Goal: Task Accomplishment & Management: Manage account settings

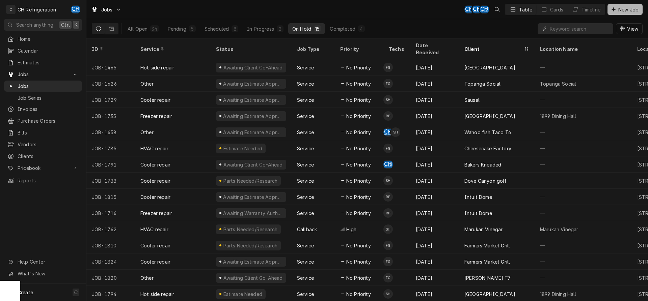
click at [610, 6] on button "New Job" at bounding box center [625, 9] width 35 height 11
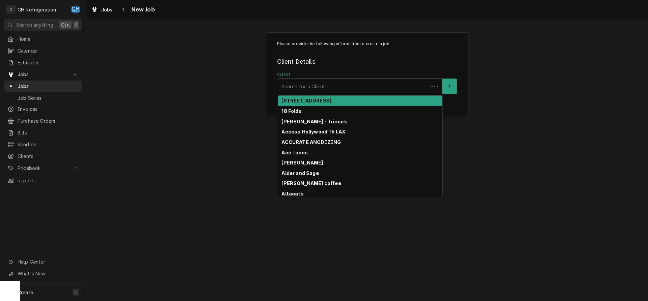
click at [333, 83] on div "Client" at bounding box center [354, 86] width 144 height 12
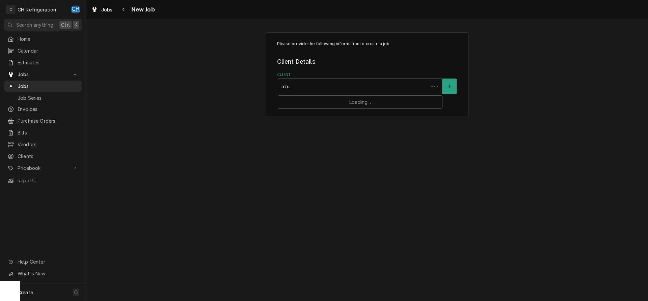
type input "azus"
click at [314, 96] on div "[GEOGRAPHIC_DATA]" at bounding box center [360, 101] width 164 height 10
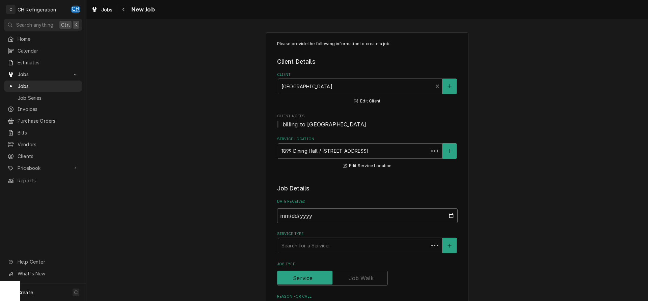
scroll to position [103, 0]
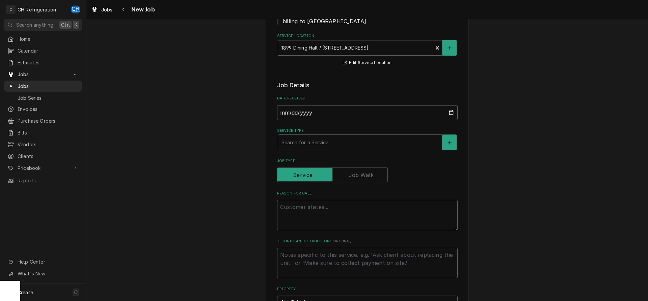
click at [329, 144] on div "Service Type" at bounding box center [360, 142] width 157 height 12
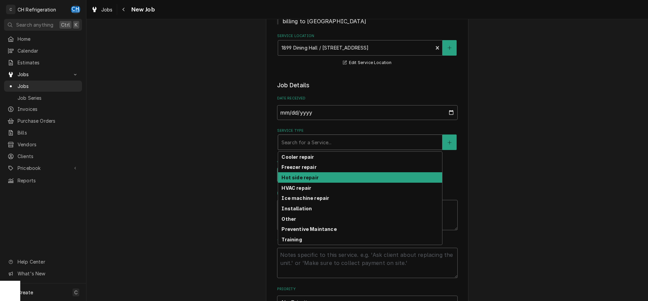
click at [511, 182] on div "Please provide the following information to create a job: Client Details Client…" at bounding box center [367, 266] width 562 height 687
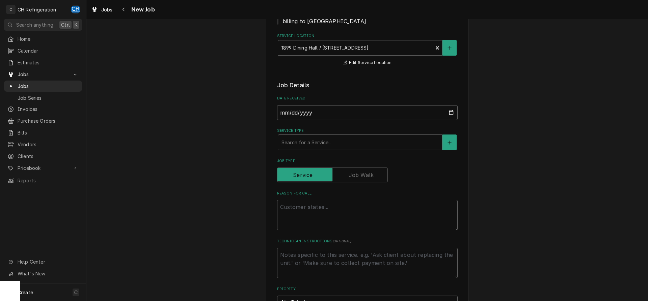
click at [336, 149] on div "Service Type" at bounding box center [360, 142] width 157 height 12
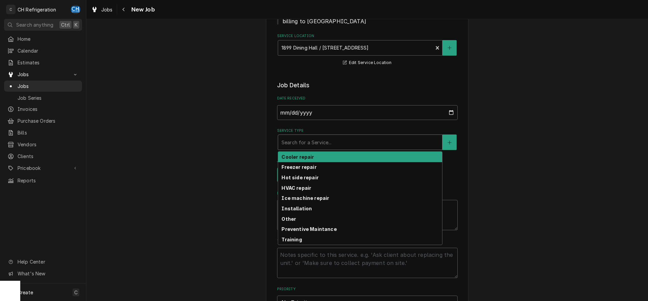
click at [544, 165] on div "Please provide the following information to create a job: Client Details Client…" at bounding box center [367, 266] width 562 height 687
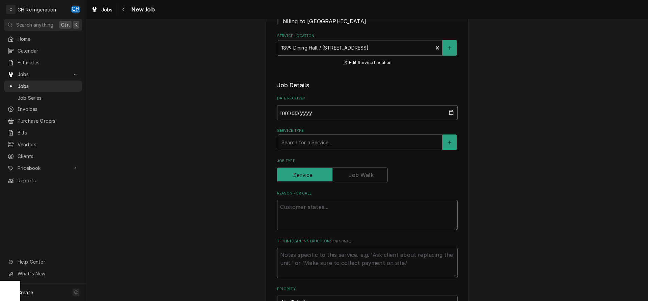
click at [306, 223] on textarea "Reason For Call" at bounding box center [367, 215] width 181 height 30
type textarea "x"
type textarea "t"
type textarea "x"
type textarea "tu"
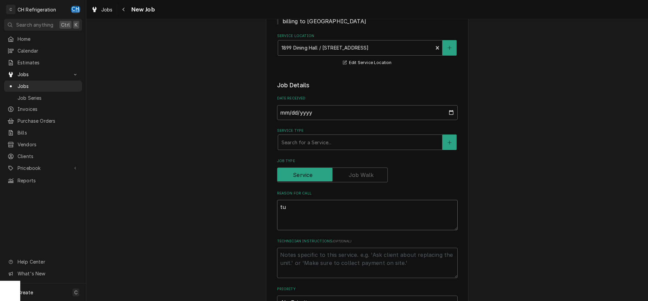
type textarea "x"
type textarea "tur"
type textarea "x"
type textarea "turb"
type textarea "x"
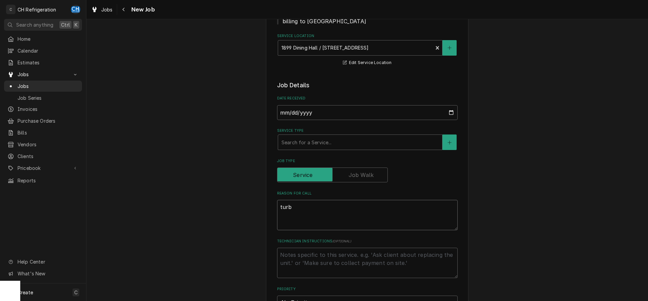
type textarea "turbo"
type textarea "x"
type textarea "turbo"
type textarea "x"
type textarea "turbo c"
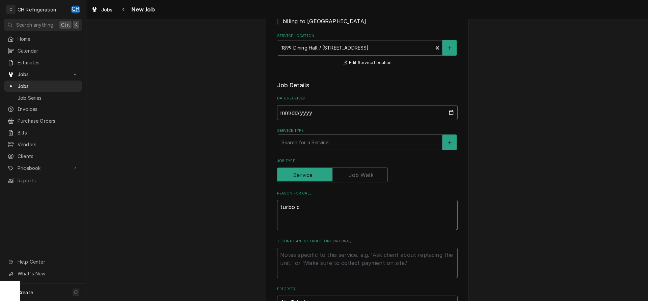
type textarea "x"
type textarea "turbo ch"
type textarea "x"
type textarea "turbo che"
type textarea "x"
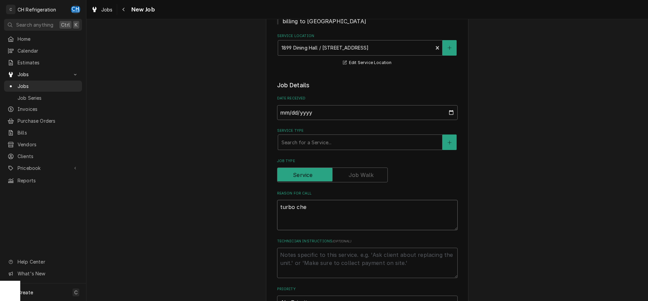
type textarea "turbo chef"
type textarea "x"
type textarea "turbo chef"
type textarea "x"
type textarea "turbo chef o"
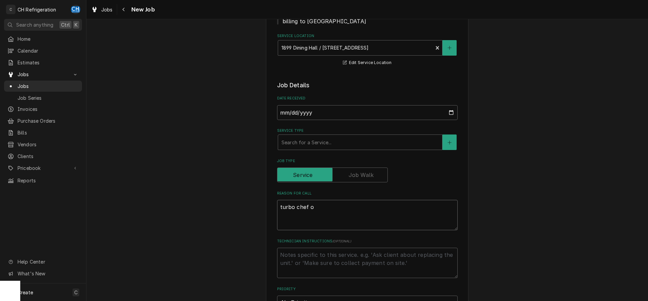
type textarea "x"
type textarea "turbo chef ov"
type textarea "x"
type textarea "turbo chef ove"
type textarea "x"
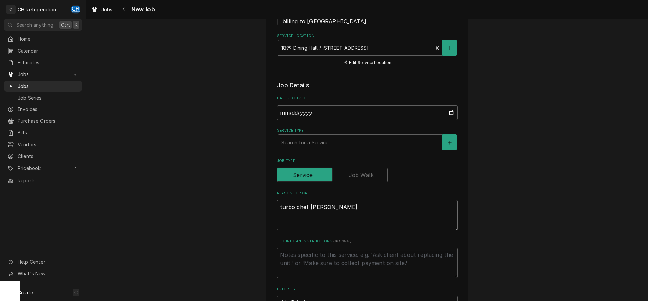
type textarea "turbo chef oven"
type textarea "x"
type textarea "turbo chef oven"
type textarea "x"
type textarea "turbo chef oven"
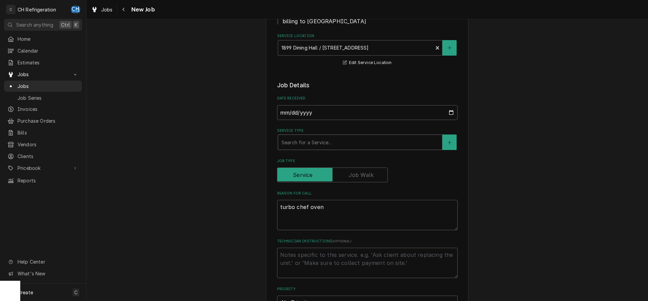
click at [330, 143] on div "Service Type" at bounding box center [360, 142] width 157 height 12
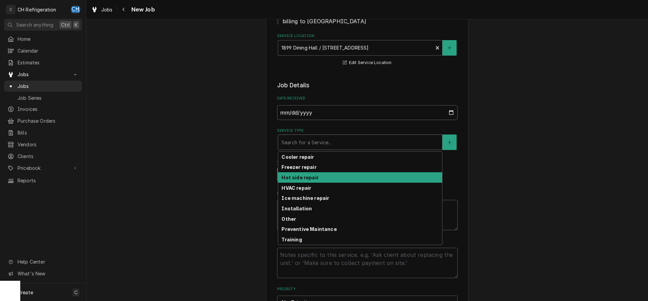
click at [313, 176] on strong "Hot side repair" at bounding box center [300, 178] width 37 height 6
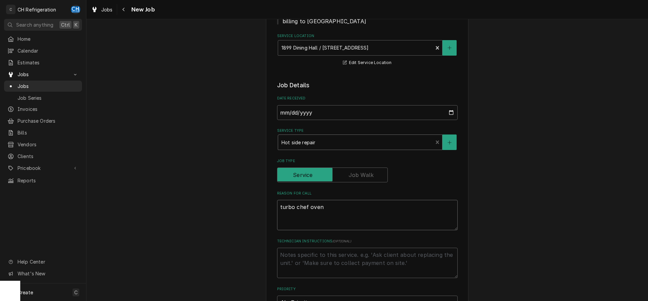
click at [338, 214] on textarea "turbo chef oven" at bounding box center [367, 215] width 181 height 30
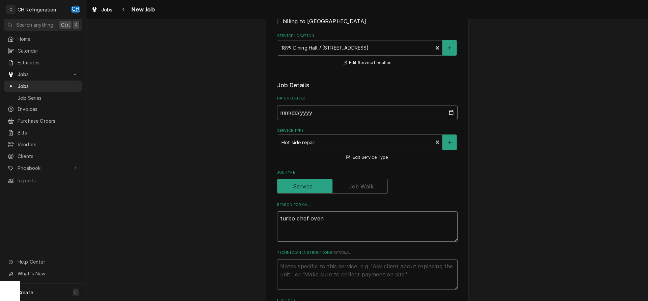
type textarea "x"
type textarea "turbo chef oven d"
type textarea "x"
type textarea "turbo chef oven do"
type textarea "x"
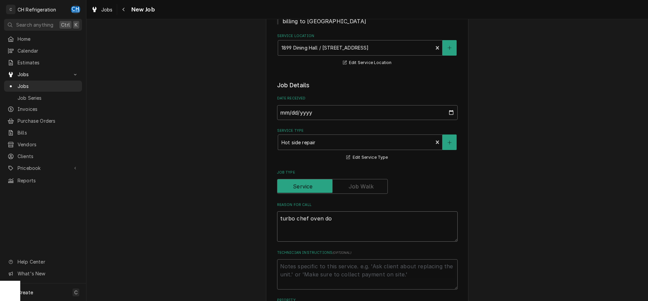
type textarea "turbo chef oven dow"
type textarea "x"
type textarea "turbo chef oven down"
type textarea "x"
type textarea "turbo chef oven down"
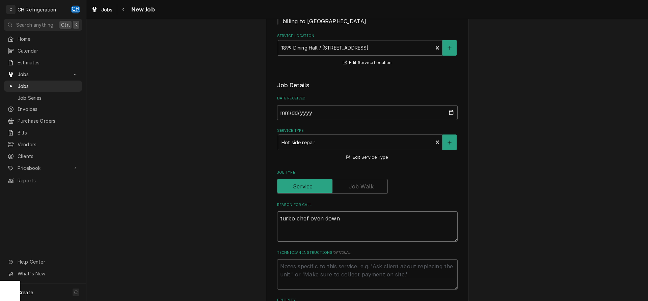
type textarea "x"
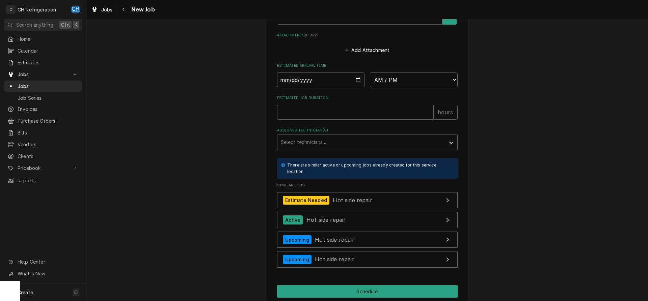
scroll to position [448, 0]
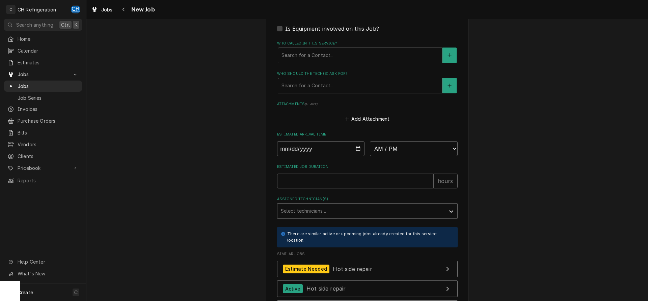
type textarea "turbo chef oven down"
click at [329, 85] on div "Who should the tech(s) ask for?" at bounding box center [360, 86] width 157 height 12
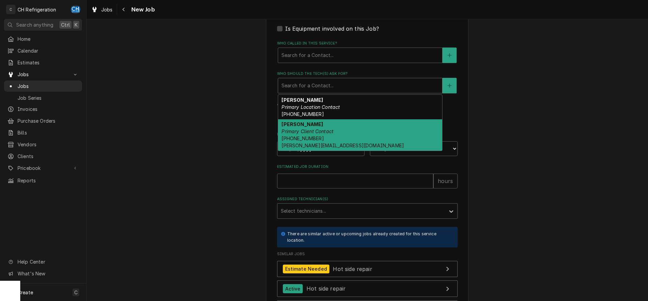
click at [327, 134] on div "David Garcia Primary Client Contact (323) 326-4820 garcia-david5@aramark.com" at bounding box center [360, 135] width 164 height 32
type textarea "x"
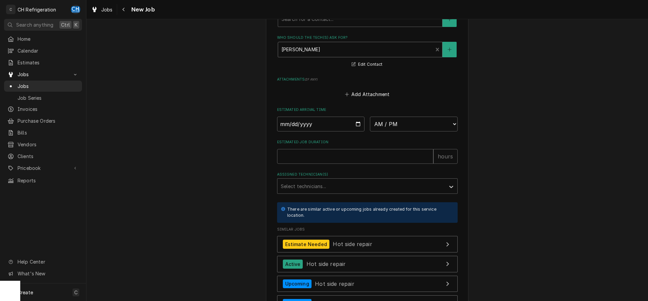
scroll to position [516, 0]
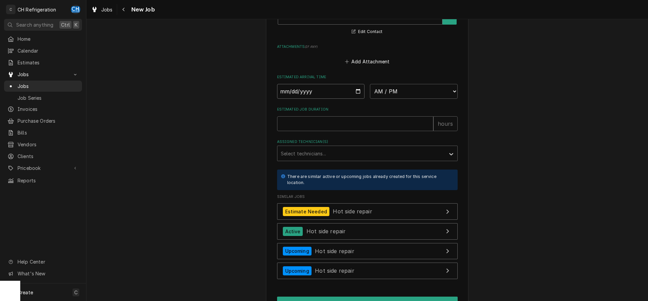
click at [359, 91] on input "Date" at bounding box center [321, 91] width 88 height 15
type input "2025-08-28"
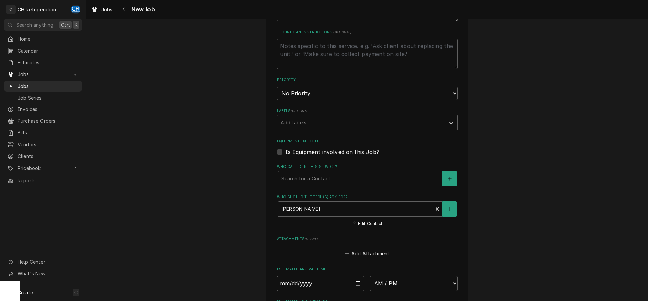
type textarea "x"
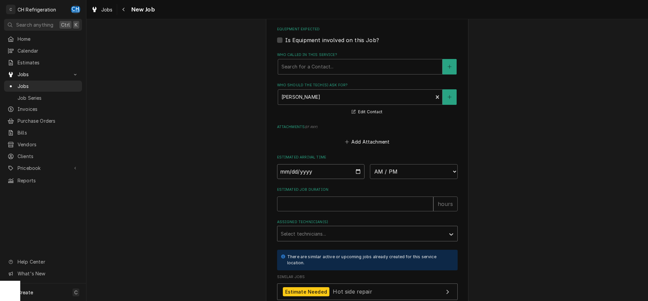
scroll to position [482, 0]
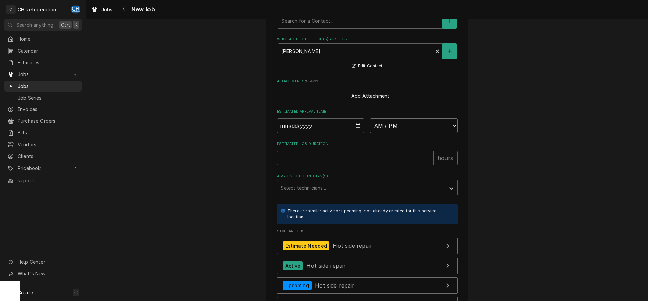
click at [370, 118] on select "AM / PM 6:00 AM 6:15 AM 6:30 AM 6:45 AM 7:00 AM 7:15 AM 7:30 AM 7:45 AM 8:00 AM…" at bounding box center [414, 125] width 88 height 15
select select "15:30:00"
click option "3:30 PM" at bounding box center [0, 0] width 0 height 0
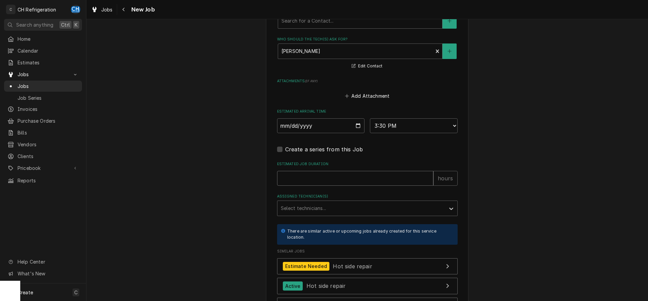
click at [314, 178] on input "Estimated Job Duration" at bounding box center [355, 178] width 156 height 15
type textarea "x"
type input "2"
type textarea "x"
type input "2"
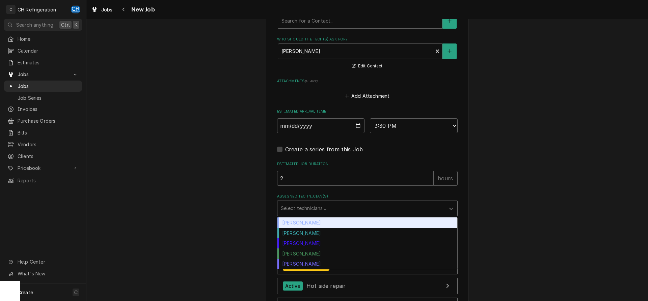
click at [339, 210] on div "Assigned Technician(s)" at bounding box center [361, 209] width 161 height 12
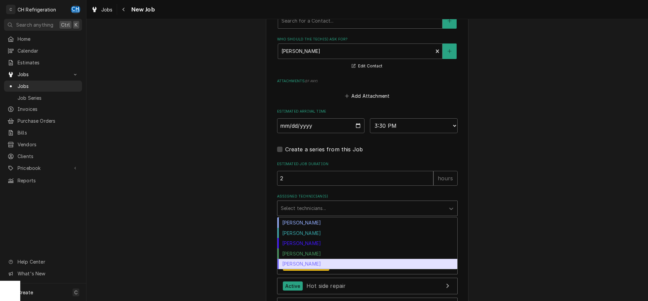
click at [303, 263] on div "Steven Hiraga" at bounding box center [367, 264] width 180 height 10
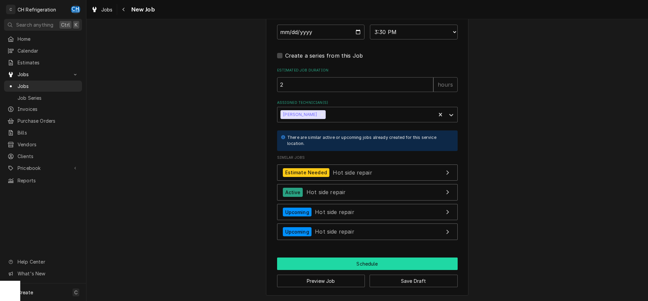
click at [347, 263] on button "Schedule" at bounding box center [367, 264] width 181 height 12
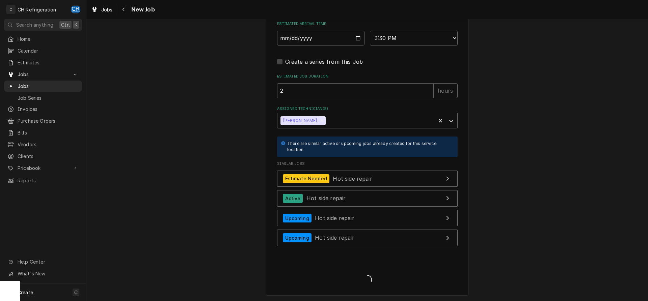
type textarea "x"
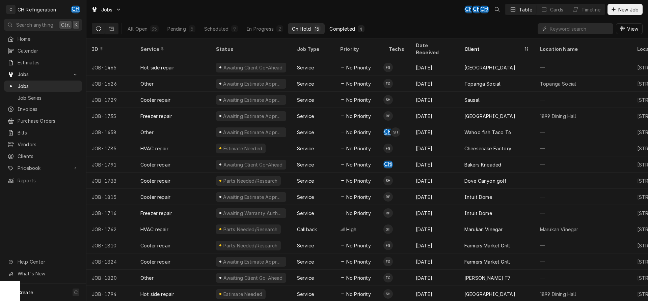
click at [347, 25] on div "Completed" at bounding box center [341, 28] width 25 height 7
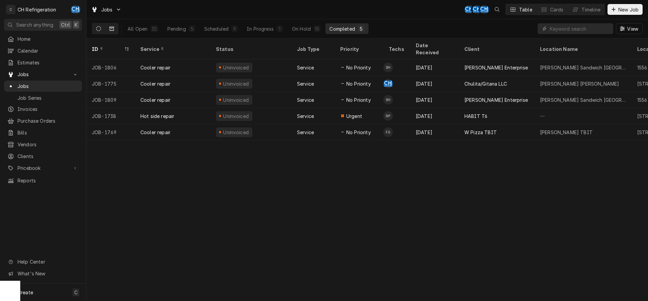
click at [108, 25] on button "Dynamic Content Wrapper" at bounding box center [111, 28] width 13 height 11
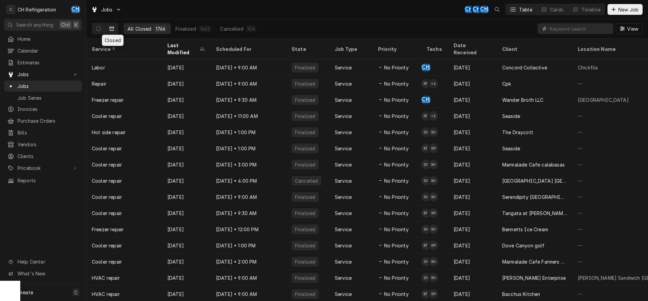
click at [570, 31] on input "Dynamic Content Wrapper" at bounding box center [580, 28] width 60 height 11
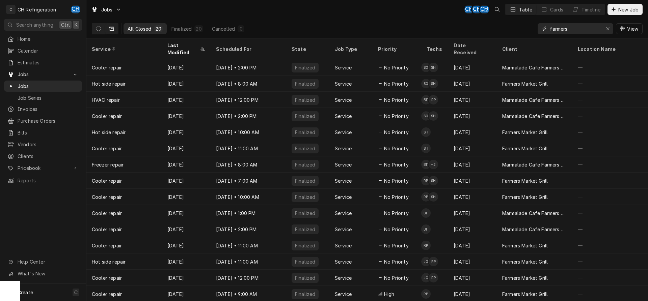
type input "farmers"
click at [179, 46] on div "Last Modified" at bounding box center [182, 49] width 31 height 14
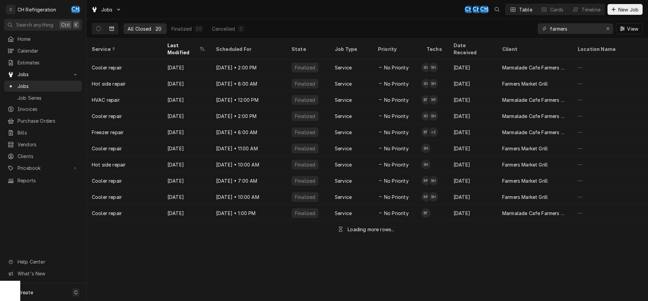
click at [179, 46] on div "Last Modified" at bounding box center [182, 49] width 31 height 14
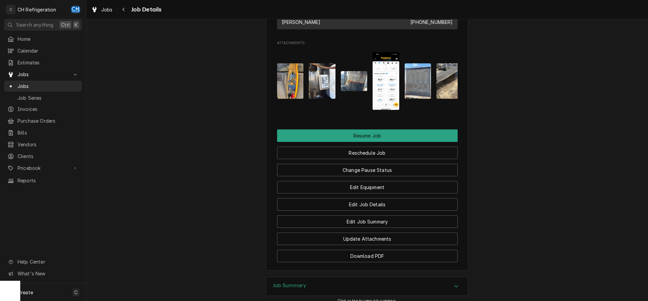
scroll to position [585, 0]
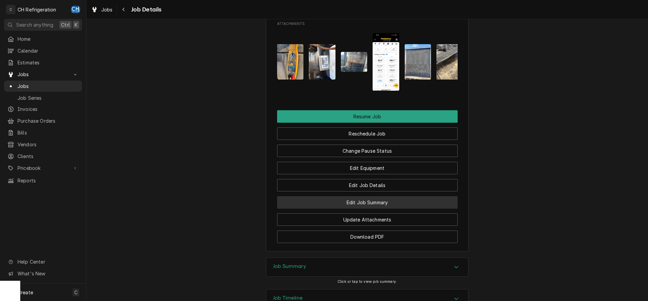
click at [386, 206] on button "Edit Job Summary" at bounding box center [367, 202] width 181 height 12
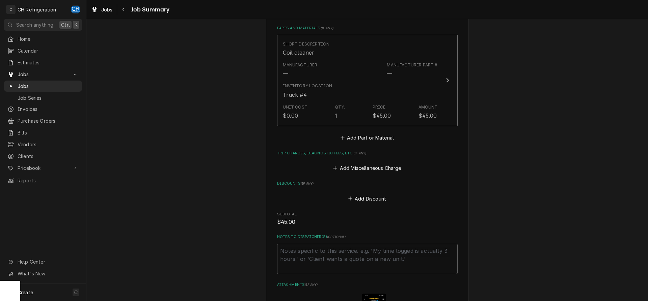
scroll to position [485, 0]
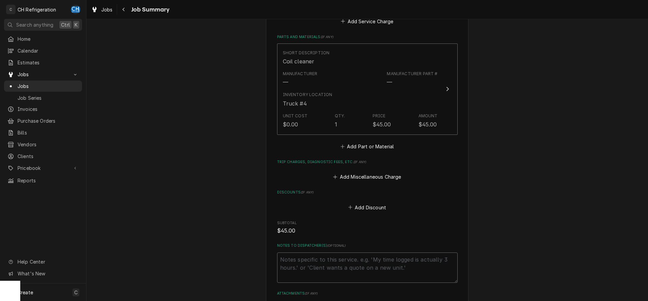
click at [310, 253] on textarea "Notes to Dispatcher(s) ( optional )" at bounding box center [367, 268] width 181 height 30
type textarea "c"
type textarea "x"
type textarea "co"
type textarea "x"
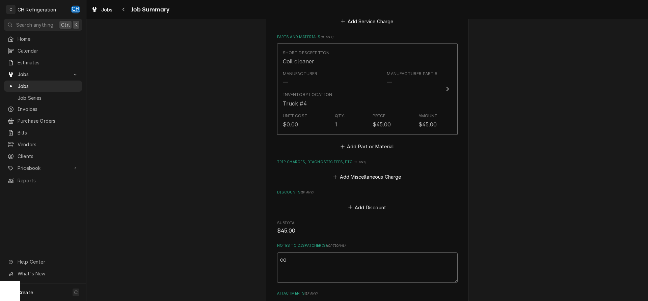
type textarea "com"
type textarea "x"
type textarea "comp"
type textarea "x"
type textarea "compr"
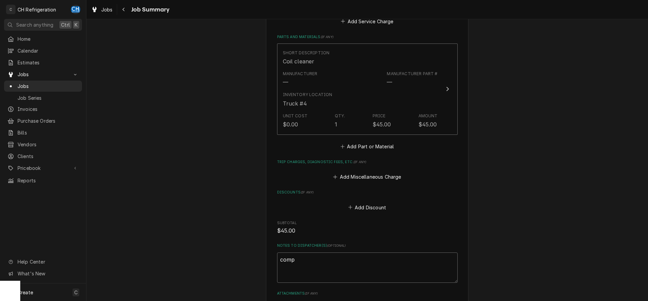
type textarea "x"
type textarea "compre"
type textarea "x"
type textarea "compres"
type textarea "x"
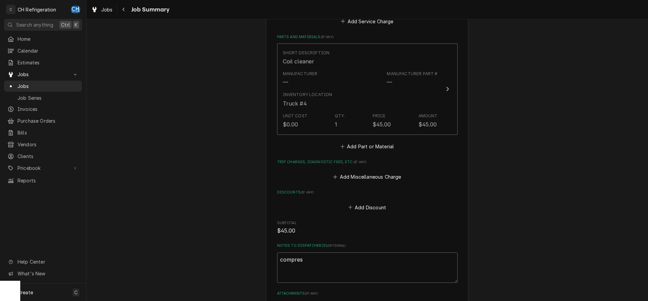
type textarea "compress"
type textarea "x"
type textarea "compresso"
type textarea "x"
type textarea "compressor"
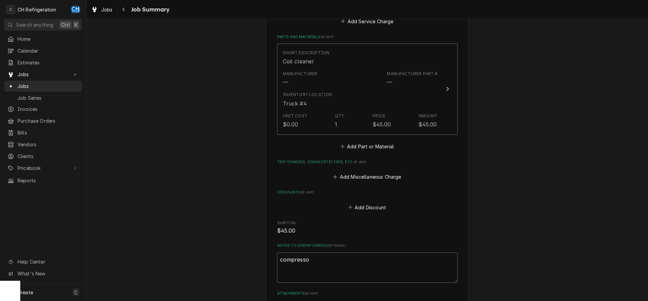
type textarea "x"
type textarea "compressor"
type textarea "x"
type textarea "compressor o"
type textarea "x"
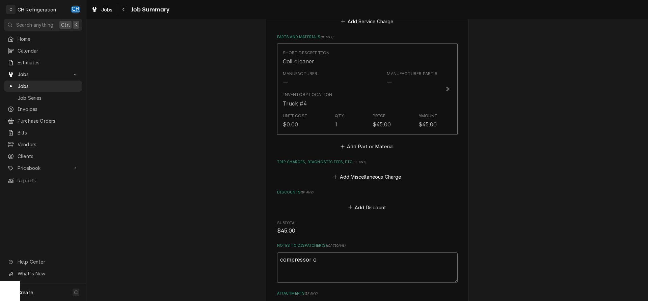
type textarea "compressor or"
type textarea "x"
type textarea "compressor ord"
type textarea "x"
type textarea "compressor orde"
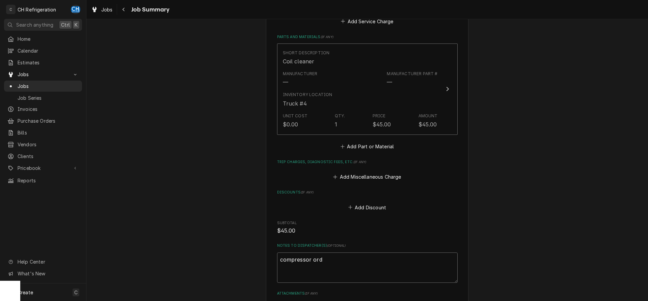
type textarea "x"
type textarea "compressor order"
type textarea "x"
type textarea "compressor ordere"
type textarea "x"
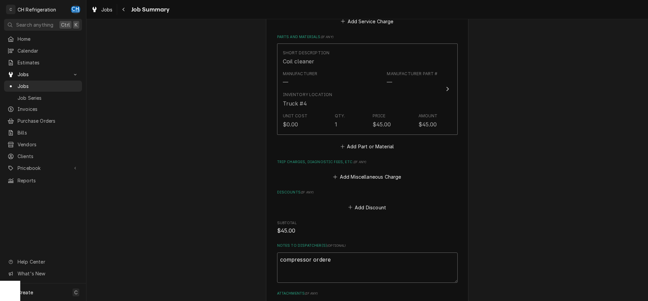
type textarea "compressor ordered"
type textarea "x"
type textarea "compressor ordered"
type textarea "x"
type textarea "compressor ordered f"
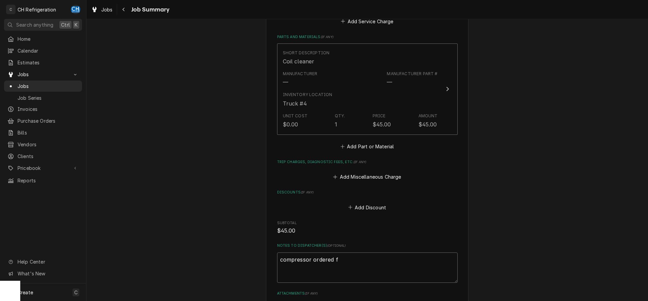
type textarea "x"
type textarea "compressor ordered fr"
type textarea "x"
type textarea "compressor ordered fro"
type textarea "x"
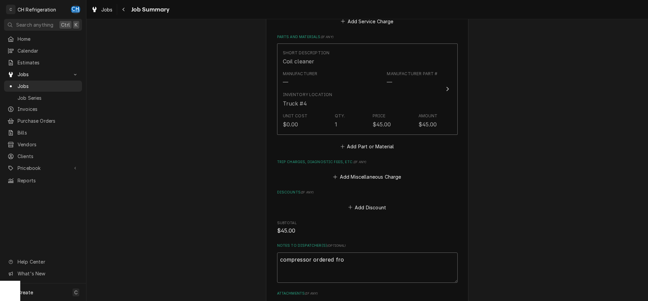
type textarea "compressor ordered from"
type textarea "x"
type textarea "compressor ordered from"
type textarea "x"
type textarea "compressor ordered from u"
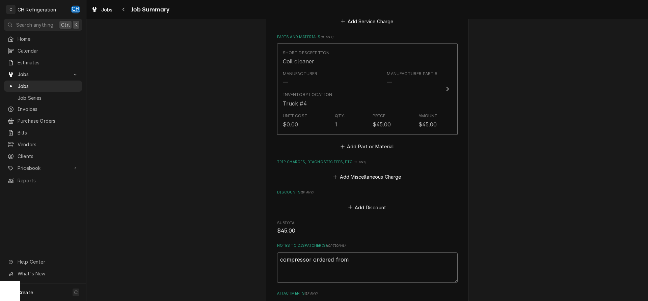
type textarea "x"
type textarea "compressor ordered from ur"
type textarea "x"
type textarea "compressor ordered from uri"
type textarea "x"
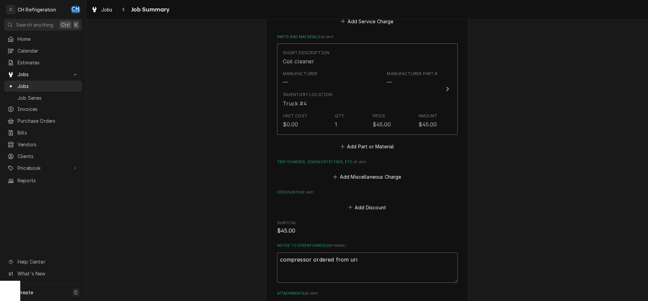
type textarea "compressor ordered from uri"
type textarea "x"
type textarea "compressor ordered from uri 8"
type textarea "x"
type textarea "compressor ordered from uri 8/"
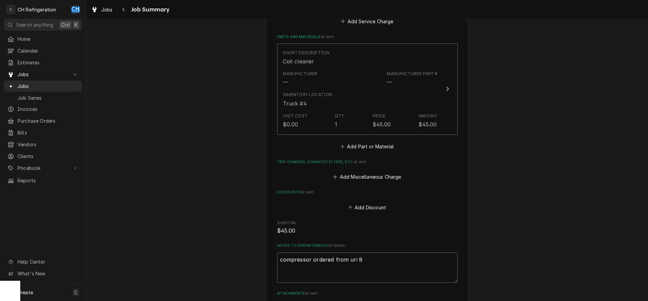
type textarea "x"
type textarea "compressor ordered from uri 8/2"
type textarea "x"
type textarea "compressor ordered from uri 8/28"
type textarea "x"
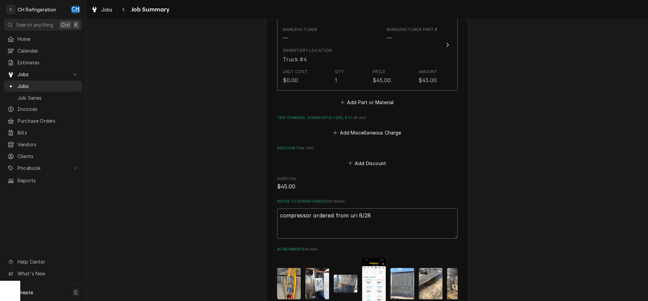
scroll to position [554, 0]
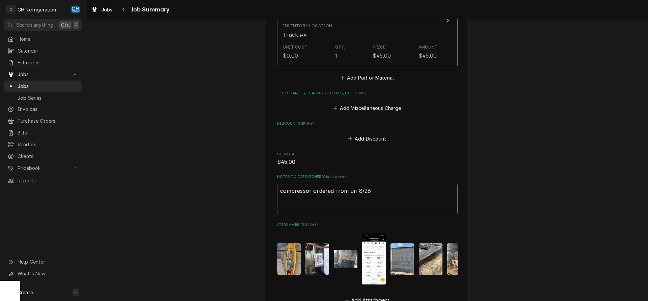
type textarea "compressor ordered from uri 8/28"
type textarea "x"
type textarea "compressor ordered from uri 8/28 -"
type textarea "x"
type textarea "compressor ordered from uri 8/28 -"
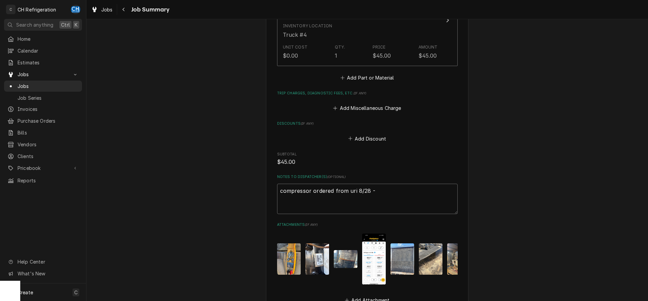
type textarea "x"
type textarea "compressor ordered from uri 8/28 - a"
type textarea "x"
type textarea "compressor ordered from uri 8/28 - av"
type textarea "x"
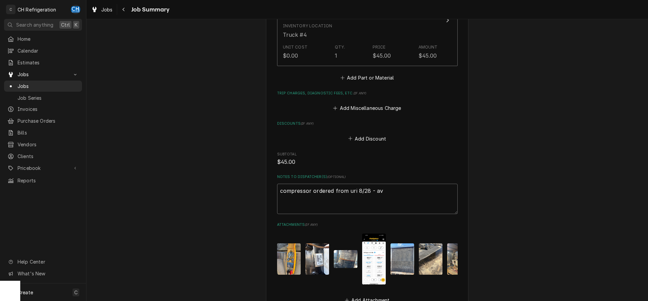
type textarea "compressor ordered from uri 8/28 - ava"
type textarea "x"
type textarea "compressor ordered from uri 8/28 - avai"
type textarea "x"
type textarea "compressor ordered from uri 8/28 - avail"
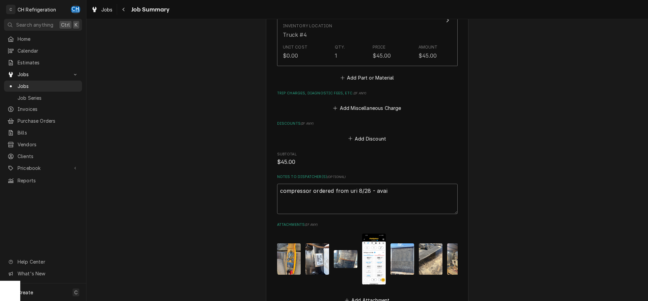
type textarea "x"
type textarea "compressor ordered from uri 8/28 - availa"
type textarea "x"
type textarea "compressor ordered from uri 8/28 - availab"
type textarea "x"
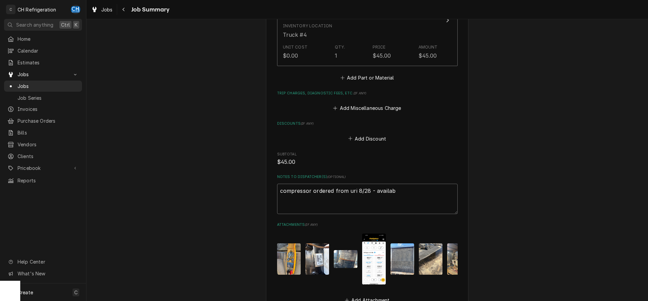
type textarea "compressor ordered from uri 8/28 - availabl"
type textarea "x"
type textarea "compressor ordered from uri 8/28 - available"
type textarea "x"
type textarea "compressor ordered from uri 8/28 - available"
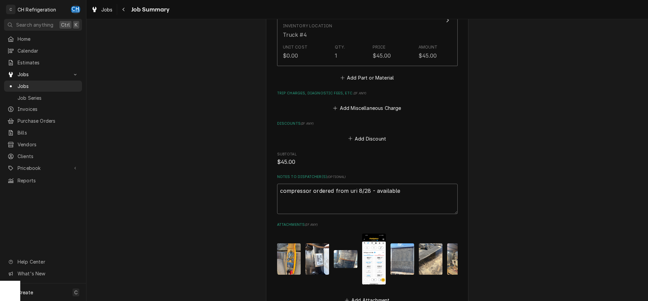
type textarea "x"
type textarea "compressor ordered from uri 8/28 - available 8"
type textarea "x"
type textarea "compressor ordered from uri 8/28 - available 8/"
type textarea "x"
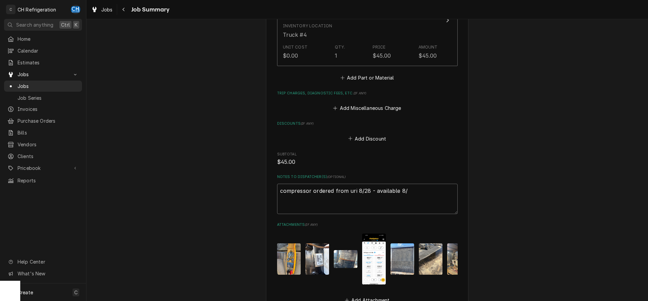
type textarea "compressor ordered from uri 8/28 - available 8/2"
type textarea "x"
type textarea "compressor ordered from uri 8/28 - available 8/29"
type textarea "x"
type textarea "compressor ordered from uri 8/28 - available 8/29"
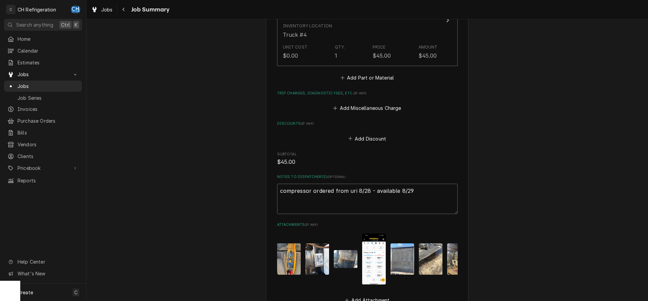
type textarea "x"
type textarea "compressor ordered from uri 8/28 - available 8/29 @"
type textarea "x"
type textarea "compressor ordered from uri 8/28 - available 8/29 @"
type textarea "x"
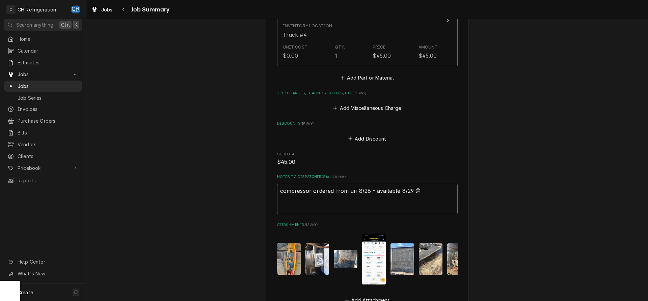
type textarea "compressor ordered from uri 8/28 - available 8/29 @ 1"
type textarea "x"
type textarea "compressor ordered from uri 8/28 - available 8/29 @ 10"
type textarea "x"
type textarea "compressor ordered from uri 8/28 - available 8/29 @ 10a"
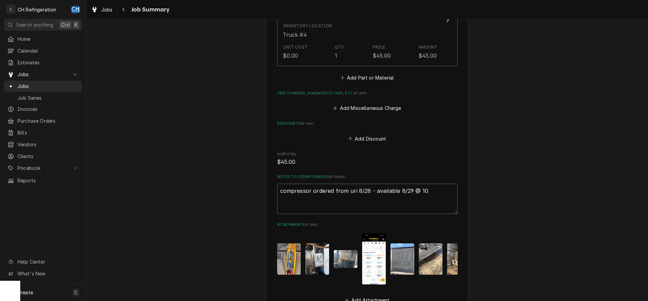
type textarea "x"
type textarea "compressor ordered from uri 8/28 - available 8/29 @ 10am"
type textarea "x"
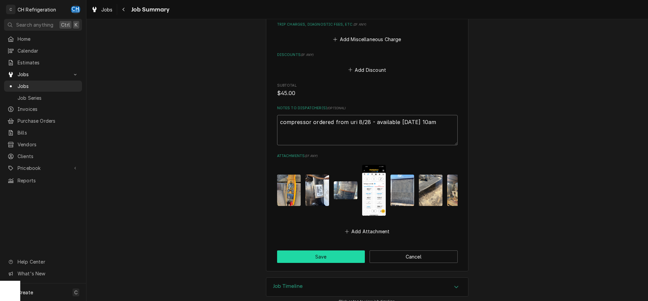
type textarea "compressor ordered from uri 8/28 - available 8/29 @ 10am"
click at [335, 251] on button "Save" at bounding box center [321, 257] width 88 height 12
type textarea "x"
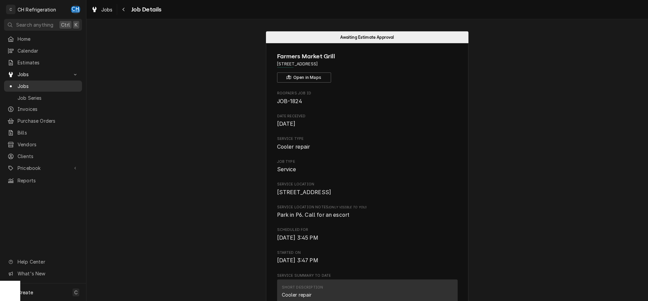
click at [38, 85] on span "Jobs" at bounding box center [48, 86] width 61 height 7
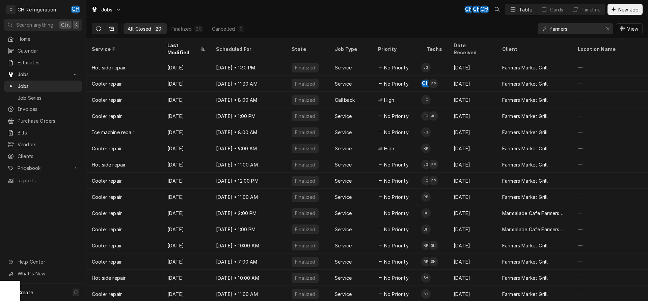
click at [100, 29] on icon "Dynamic Content Wrapper" at bounding box center [98, 28] width 5 height 5
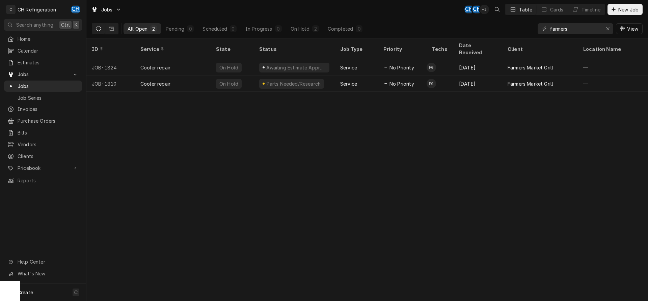
click at [614, 31] on div "farmers View" at bounding box center [590, 28] width 105 height 19
click at [607, 31] on div "Erase input" at bounding box center [608, 28] width 7 height 7
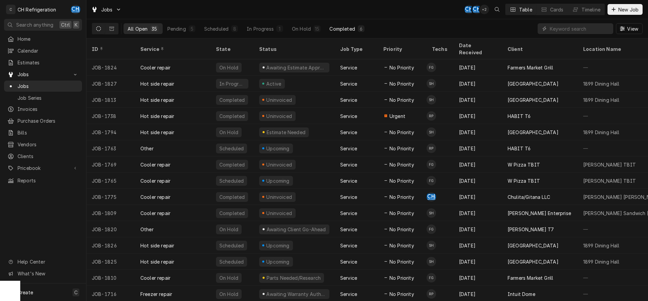
click at [356, 32] on button "Completed 6" at bounding box center [346, 28] width 43 height 11
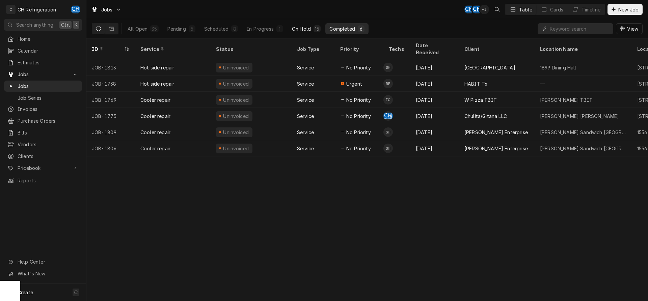
click at [300, 30] on div "On Hold" at bounding box center [301, 28] width 19 height 7
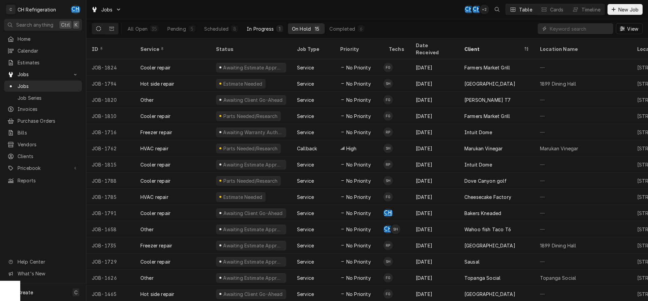
click at [258, 26] on div "In Progress" at bounding box center [260, 28] width 27 height 7
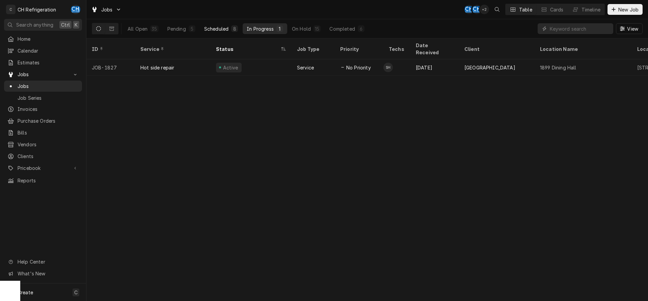
click at [224, 28] on div "Scheduled" at bounding box center [216, 28] width 24 height 7
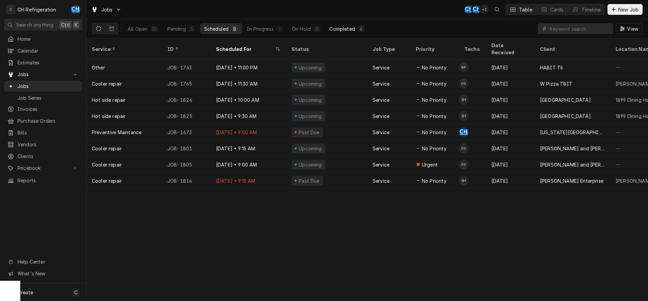
click at [358, 32] on div "6" at bounding box center [361, 28] width 7 height 7
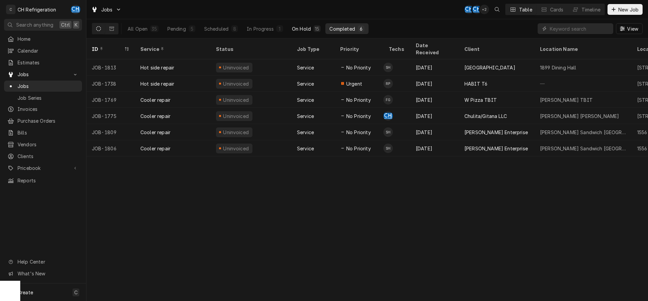
click at [318, 29] on div "15" at bounding box center [317, 28] width 4 height 7
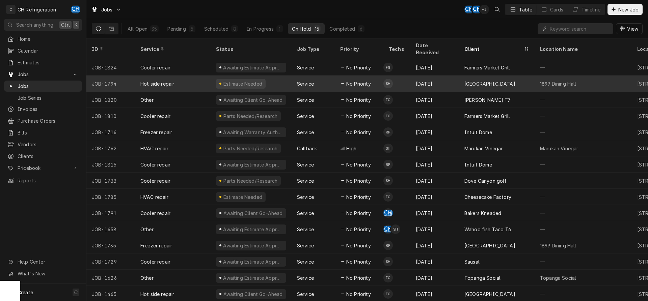
click at [440, 76] on div "Aug 23" at bounding box center [434, 84] width 49 height 16
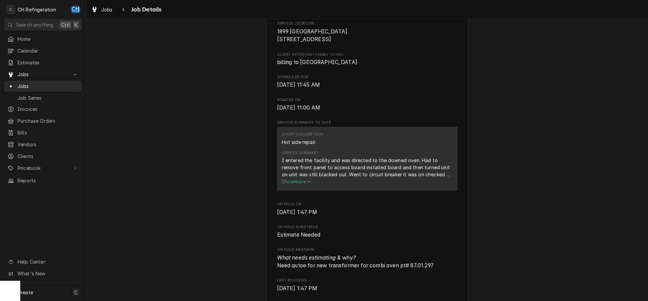
scroll to position [172, 0]
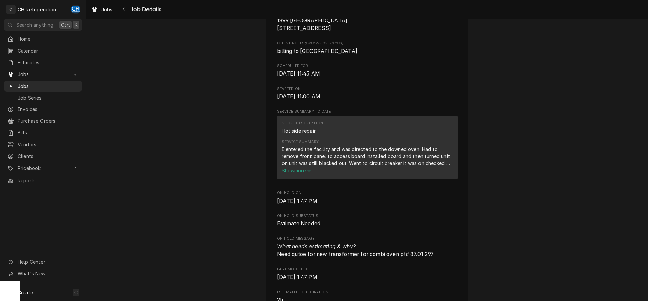
click at [292, 174] on span "Show more" at bounding box center [297, 171] width 30 height 6
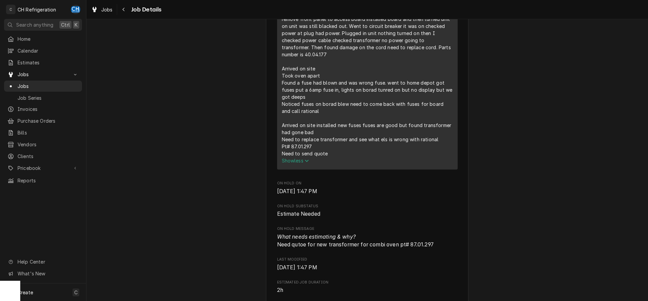
scroll to position [310, 0]
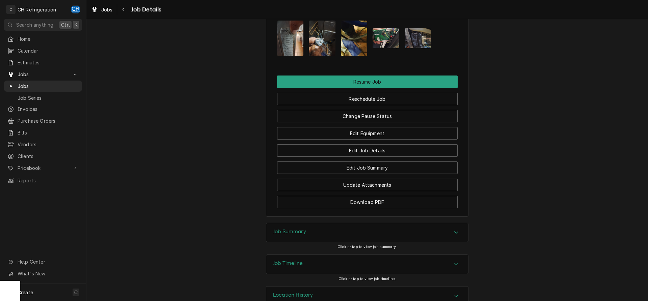
click at [341, 223] on div "Job Summary" at bounding box center [367, 232] width 202 height 19
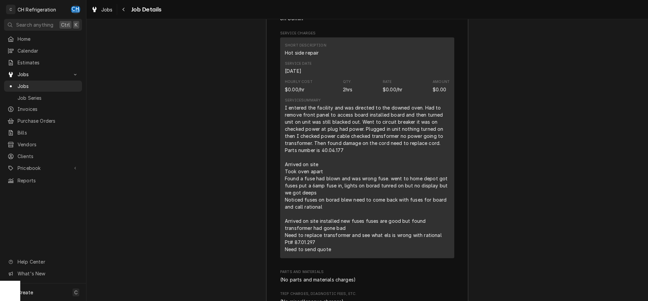
scroll to position [1330, 0]
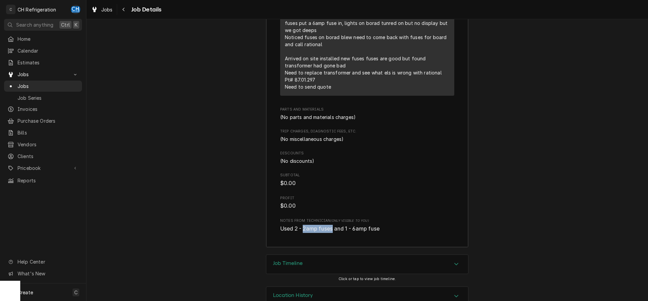
drag, startPoint x: 304, startPoint y: 213, endPoint x: 332, endPoint y: 212, distance: 28.0
click at [332, 226] on span "Used 2 - 2amp fuses and 1 - 6amp fuse" at bounding box center [330, 229] width 100 height 6
drag, startPoint x: 388, startPoint y: 211, endPoint x: 355, endPoint y: 211, distance: 32.7
click at [355, 225] on span "Used 2 - 2amp fuses and 1 - 6amp fuse" at bounding box center [367, 229] width 174 height 8
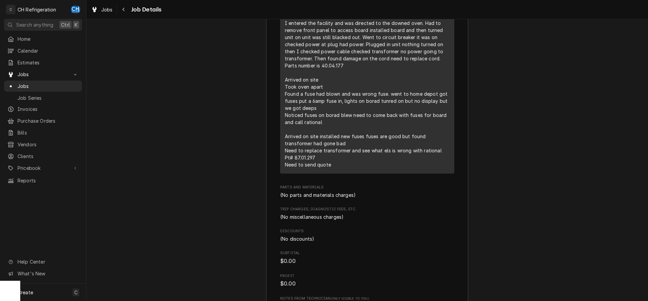
scroll to position [1226, 0]
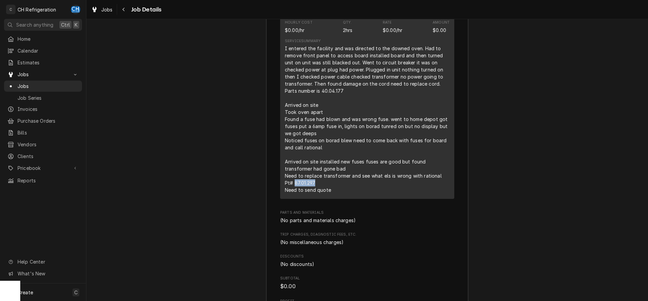
drag, startPoint x: 330, startPoint y: 167, endPoint x: 295, endPoint y: 166, distance: 35.5
click at [295, 166] on div "I entered the facility and was directed to the downed oven. Had to remove front…" at bounding box center [367, 119] width 165 height 149
click at [338, 155] on div "I entered the facility and was directed to the downed oven. Had to remove front…" at bounding box center [367, 119] width 165 height 149
drag, startPoint x: 288, startPoint y: 175, endPoint x: 330, endPoint y: 175, distance: 41.5
click at [330, 175] on div "I entered the facility and was directed to the downed oven. Had to remove front…" at bounding box center [367, 119] width 165 height 149
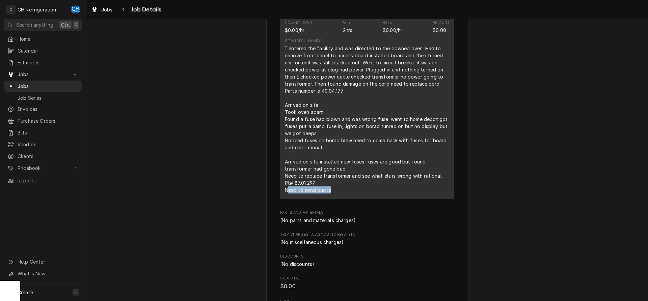
click at [330, 175] on div "I entered the facility and was directed to the downed oven. Had to remove front…" at bounding box center [367, 119] width 165 height 149
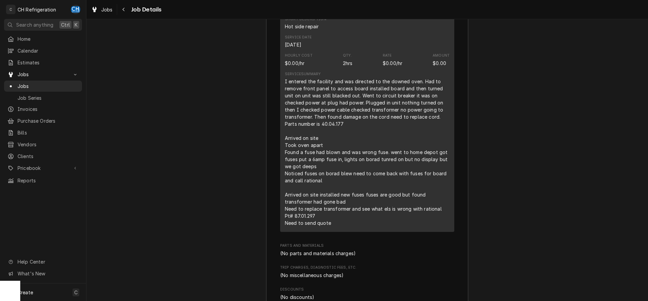
scroll to position [1192, 0]
drag, startPoint x: 346, startPoint y: 108, endPoint x: 323, endPoint y: 110, distance: 23.0
click at [323, 110] on div "I entered the facility and was directed to the downed oven. Had to remove front…" at bounding box center [367, 153] width 165 height 149
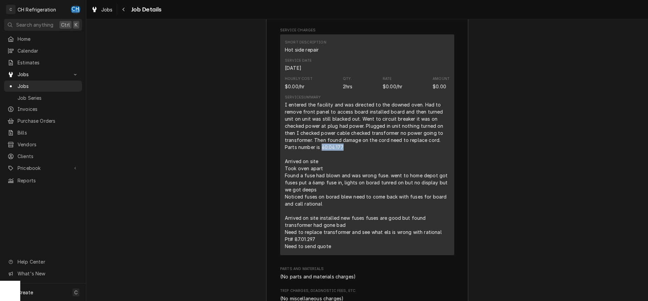
scroll to position [1157, 0]
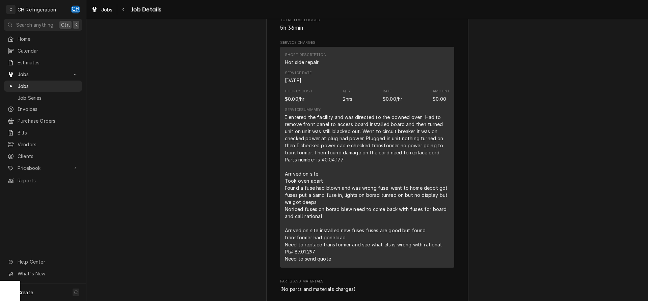
click at [383, 197] on div "I entered the facility and was directed to the downed oven. Had to remove front…" at bounding box center [367, 188] width 165 height 149
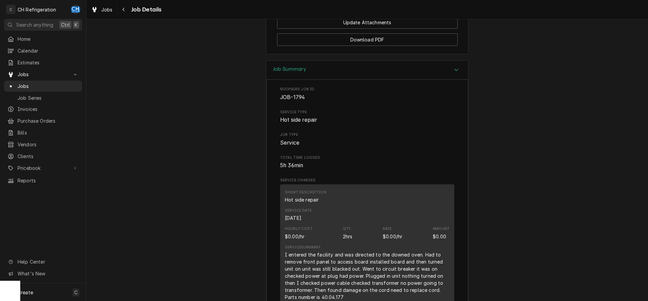
scroll to position [1123, 0]
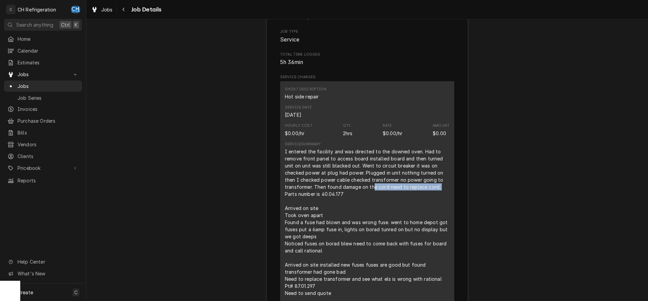
drag, startPoint x: 374, startPoint y: 168, endPoint x: 455, endPoint y: 168, distance: 81.7
click at [454, 168] on div "Short Description Hot side repair Service Date Aug 25, 2025 Hourly Cost $0.00/h…" at bounding box center [367, 191] width 174 height 221
drag, startPoint x: 287, startPoint y: 177, endPoint x: 347, endPoint y: 178, distance: 59.7
click at [347, 178] on div "I entered the facility and was directed to the downed oven. Had to remove front…" at bounding box center [367, 222] width 165 height 149
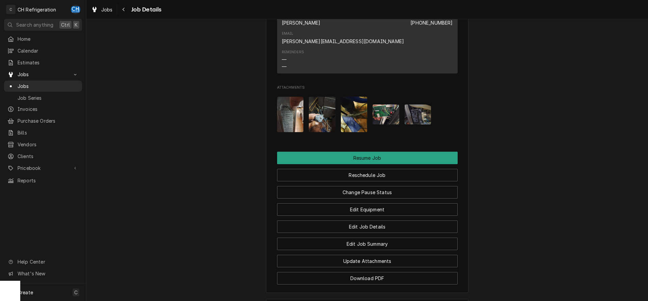
scroll to position [792, 0]
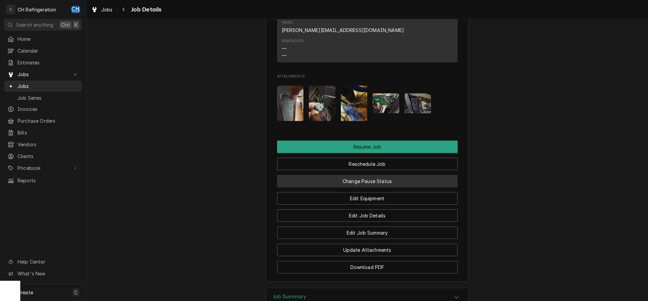
click at [397, 175] on button "Change Pause Status" at bounding box center [367, 181] width 181 height 12
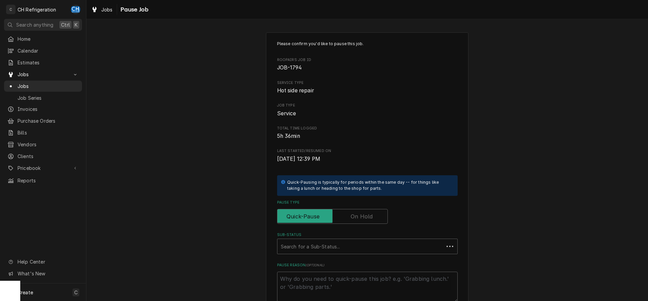
click at [382, 204] on label "Pause Type" at bounding box center [367, 202] width 181 height 5
drag, startPoint x: 382, startPoint y: 211, endPoint x: 425, endPoint y: 203, distance: 43.3
click at [383, 211] on input "Pause Type" at bounding box center [332, 216] width 105 height 15
checkbox input "true"
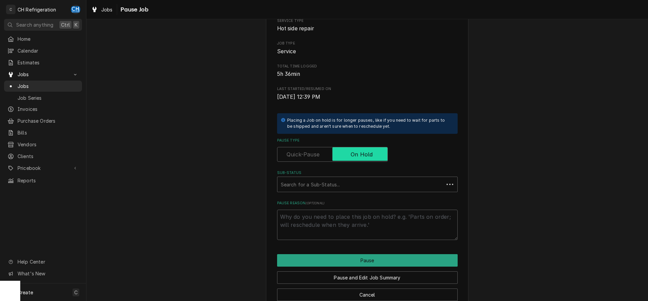
scroll to position [77, 0]
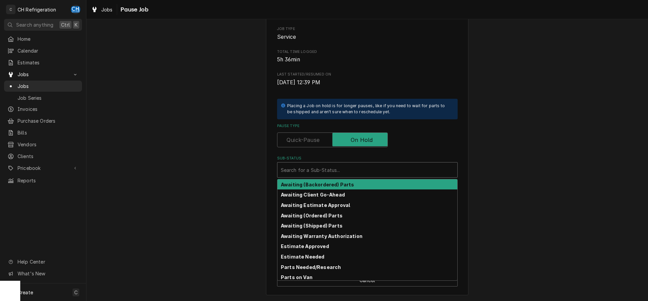
click at [401, 164] on div "Search for a Sub-Status..." at bounding box center [367, 170] width 180 height 15
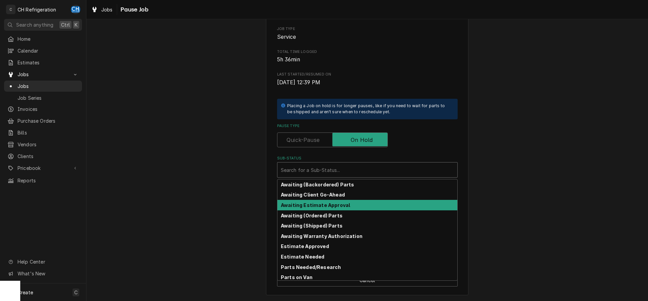
click at [342, 207] on strong "Awaiting Estimate Approval" at bounding box center [315, 206] width 69 height 6
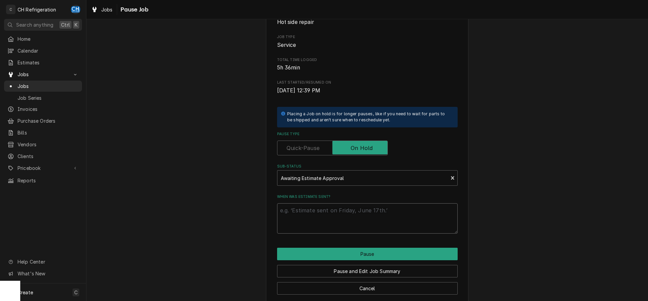
click at [348, 216] on textarea "When was estimate sent?" at bounding box center [367, 219] width 181 height 30
type textarea "x"
type textarea "8"
type textarea "x"
type textarea "8/"
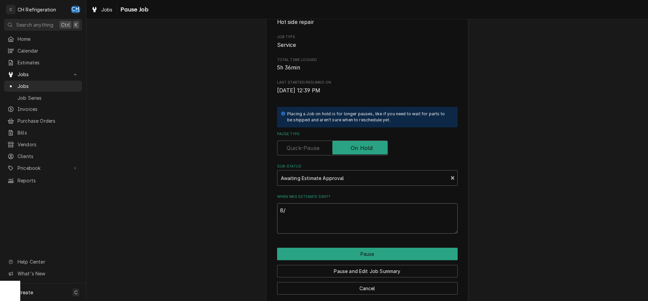
type textarea "x"
type textarea "8/2"
type textarea "x"
type textarea "8/28"
click at [341, 250] on button "Pause" at bounding box center [367, 254] width 181 height 12
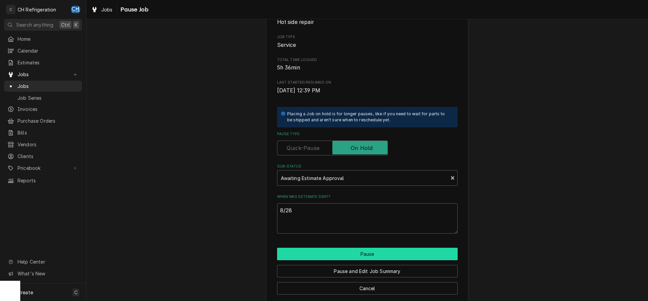
type textarea "x"
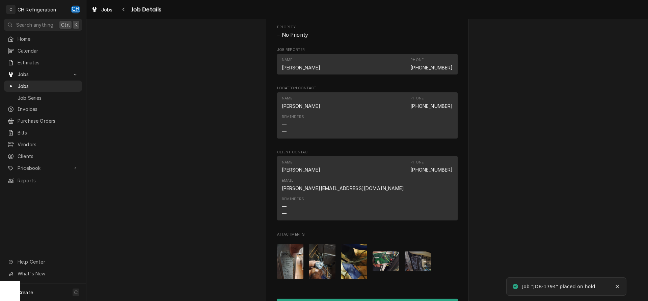
scroll to position [551, 0]
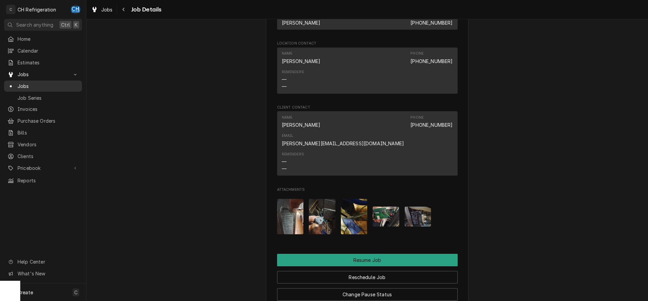
click at [29, 83] on span "Jobs" at bounding box center [48, 86] width 61 height 7
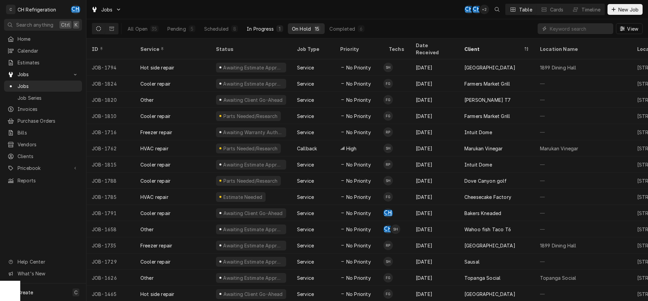
click at [249, 30] on div "In Progress" at bounding box center [260, 28] width 27 height 7
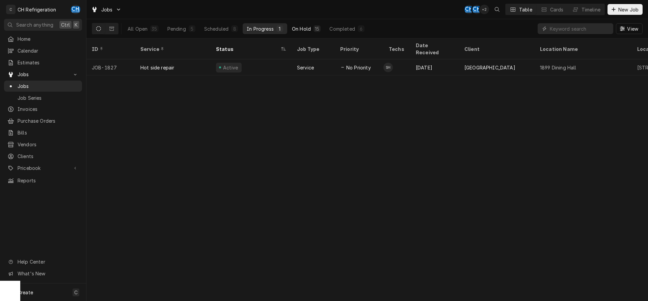
click at [294, 25] on div "On Hold" at bounding box center [301, 28] width 19 height 7
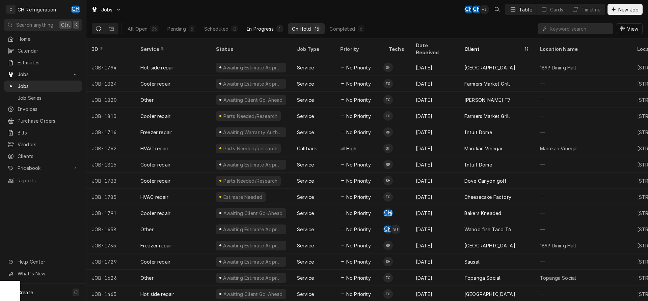
click at [249, 26] on div "In Progress" at bounding box center [260, 28] width 27 height 7
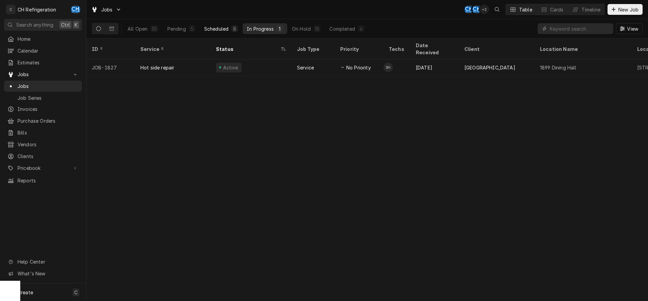
click at [214, 28] on div "Scheduled" at bounding box center [216, 28] width 24 height 7
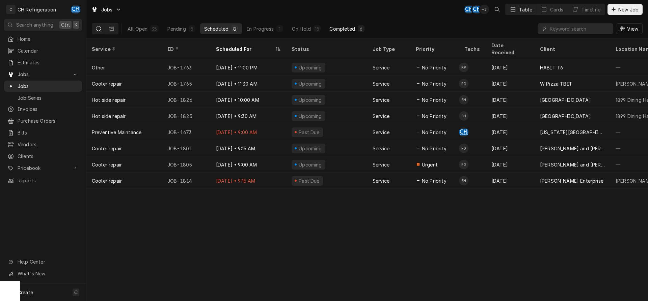
click at [336, 27] on div "Completed" at bounding box center [341, 28] width 25 height 7
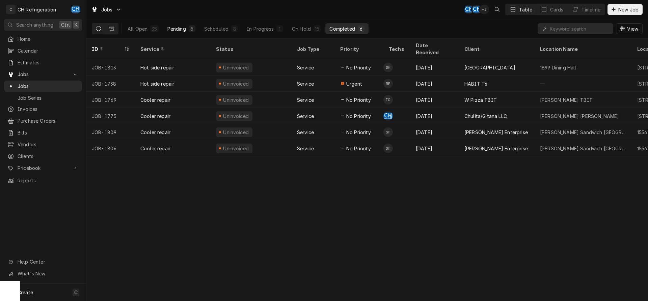
click at [176, 30] on div "Pending" at bounding box center [176, 28] width 19 height 7
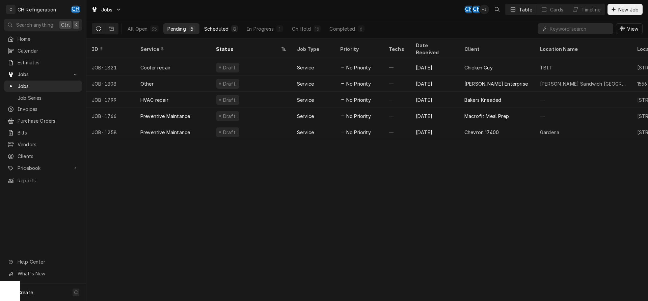
click at [211, 26] on div "Scheduled" at bounding box center [216, 28] width 24 height 7
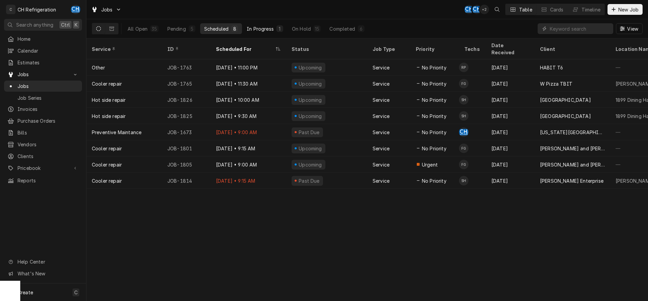
click at [285, 27] on button "In Progress 1" at bounding box center [265, 28] width 45 height 11
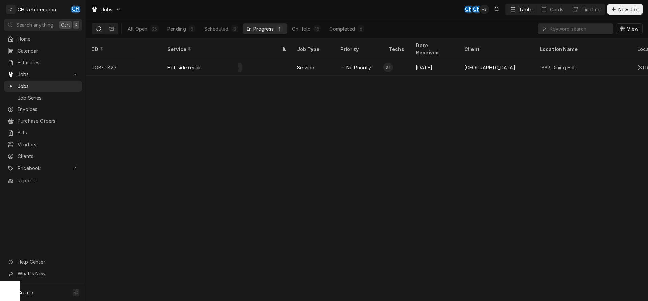
click at [325, 29] on div "All Open 35 Pending 5 Scheduled 8 In Progress 1 On Hold 15 Completed 6" at bounding box center [246, 28] width 245 height 11
click at [312, 29] on button "On Hold 15" at bounding box center [306, 28] width 37 height 11
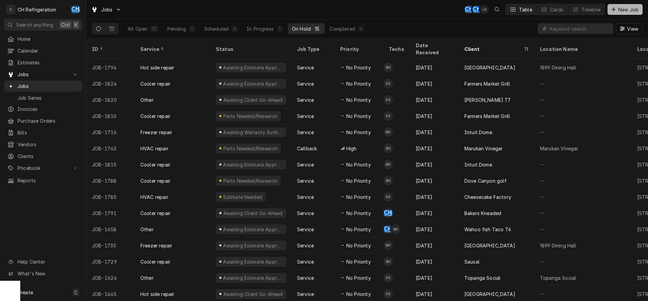
click at [614, 5] on button "New Job" at bounding box center [625, 9] width 35 height 11
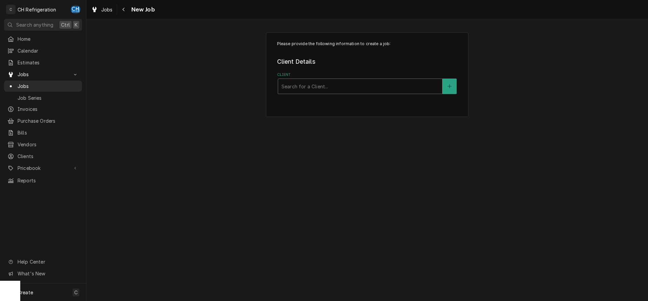
click at [337, 86] on div "Client" at bounding box center [360, 86] width 157 height 12
type input "botte"
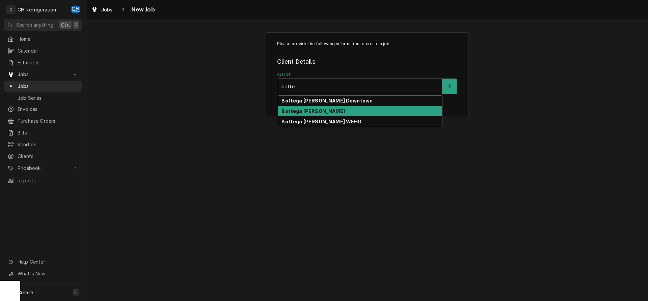
click at [340, 113] on div "Bottega [PERSON_NAME]" at bounding box center [360, 111] width 164 height 10
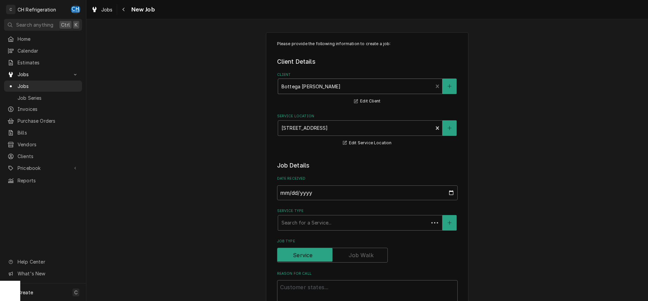
type textarea "x"
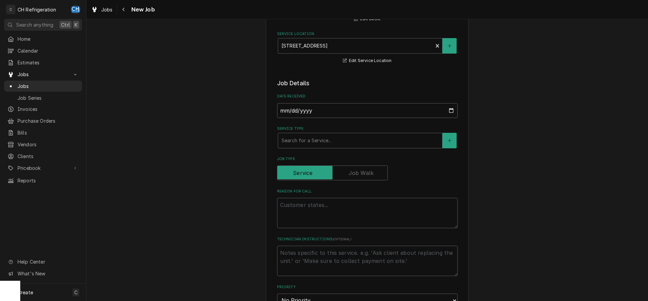
scroll to position [103, 0]
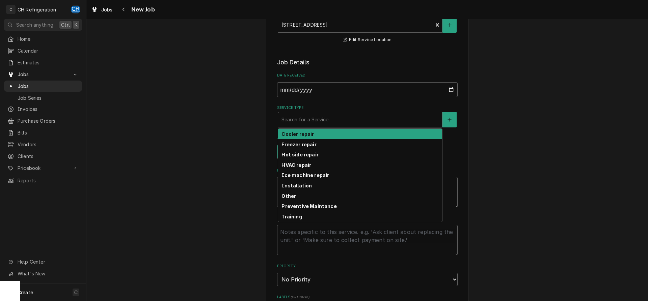
click at [343, 117] on div "Service Type" at bounding box center [360, 120] width 157 height 12
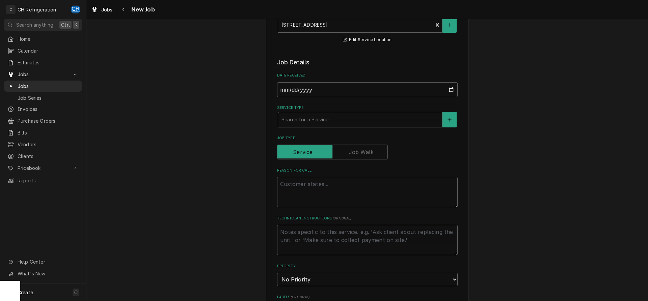
click at [553, 159] on div "Please provide the following information to create a job: Client Details Client…" at bounding box center [367, 255] width 562 height 664
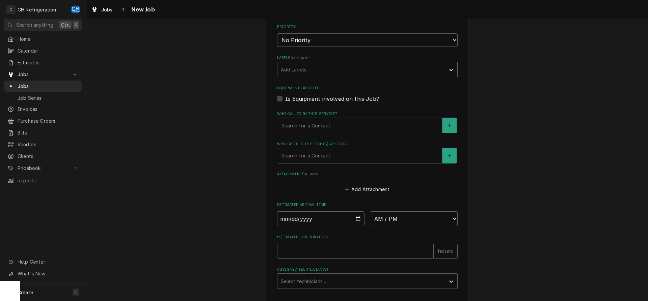
scroll to position [379, 0]
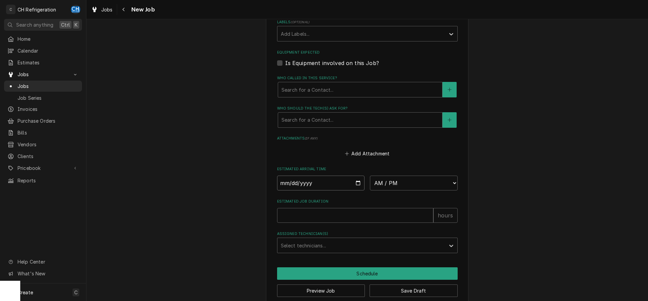
click at [357, 181] on input "Date" at bounding box center [321, 183] width 88 height 15
type input "[DATE]"
click at [370, 176] on select "AM / PM 6:00 AM 6:15 AM 6:30 AM 6:45 AM 7:00 AM 7:15 AM 7:30 AM 7:45 AM 8:00 AM…" at bounding box center [414, 183] width 88 height 15
type textarea "x"
select select "08:00:00"
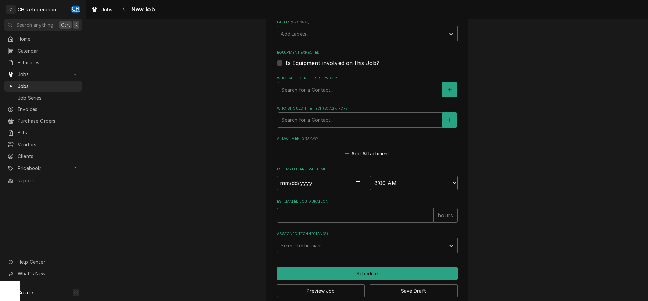
click option "8:00 AM" at bounding box center [0, 0] width 0 height 0
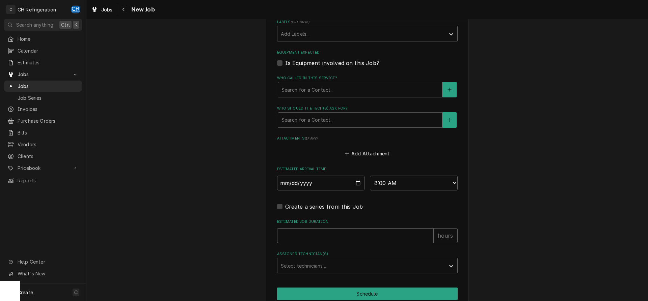
click at [348, 229] on input "Estimated Job Duration" at bounding box center [355, 236] width 156 height 15
type textarea "x"
type input "2"
type textarea "x"
type input "2"
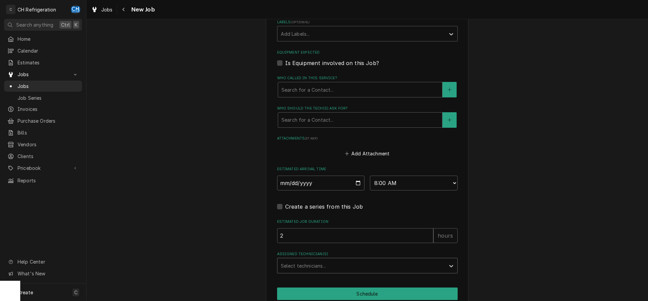
click at [402, 259] on div "Select technicians..." at bounding box center [361, 266] width 168 height 15
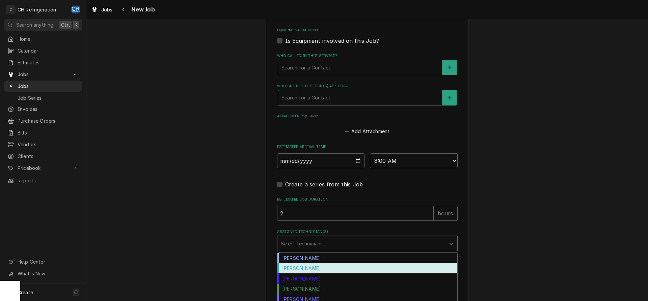
scroll to position [409, 0]
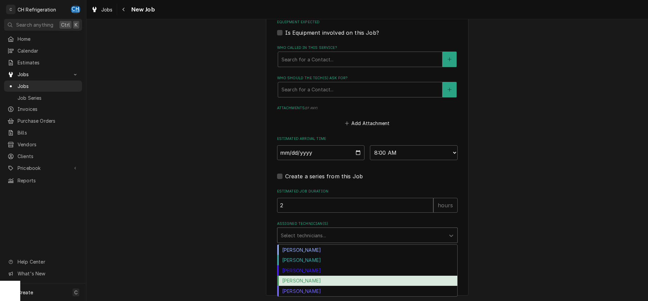
click at [314, 282] on div "[PERSON_NAME]" at bounding box center [367, 281] width 180 height 10
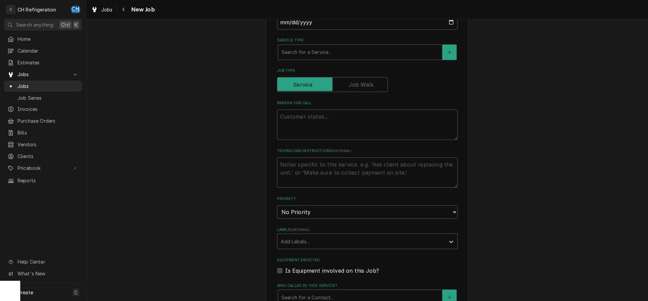
scroll to position [134, 0]
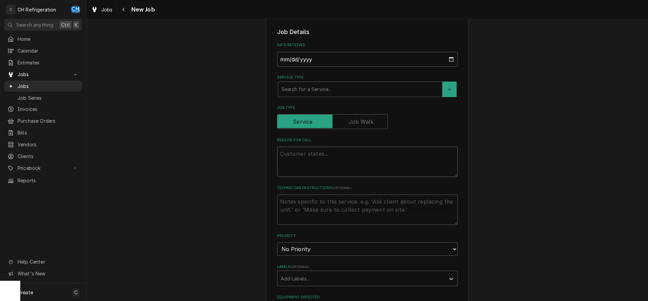
click at [414, 160] on textarea "Reason For Call" at bounding box center [367, 162] width 181 height 30
type textarea "x"
type textarea "r"
type textarea "x"
type textarea "re"
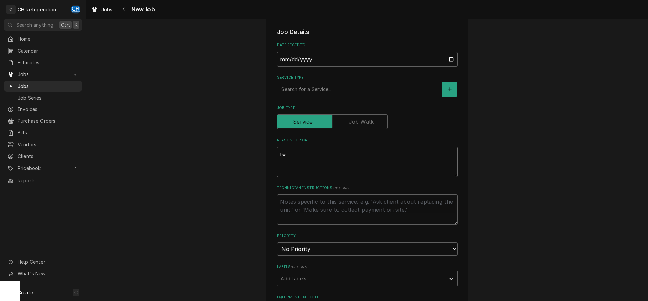
type textarea "x"
type textarea "rep"
type textarea "x"
type textarea "repl"
type textarea "x"
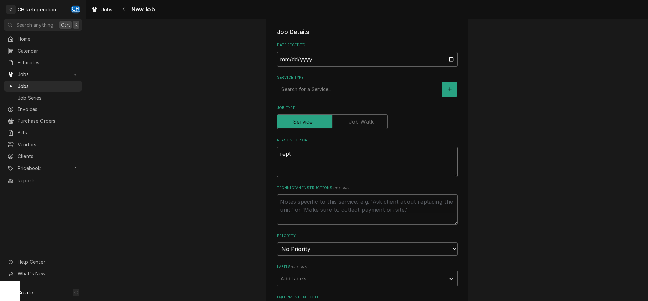
type textarea "repla"
type textarea "x"
type textarea "replac"
type textarea "x"
type textarea "replace"
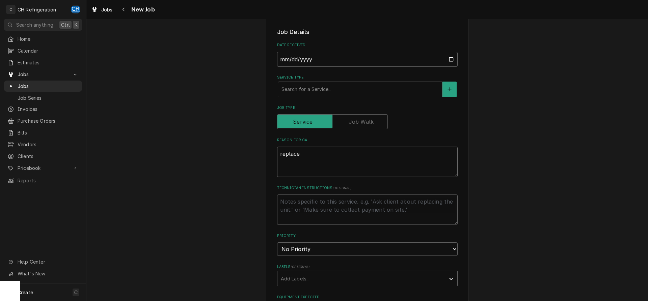
type textarea "x"
type textarea "replace d"
type textarea "x"
type textarea "replace de"
type textarea "x"
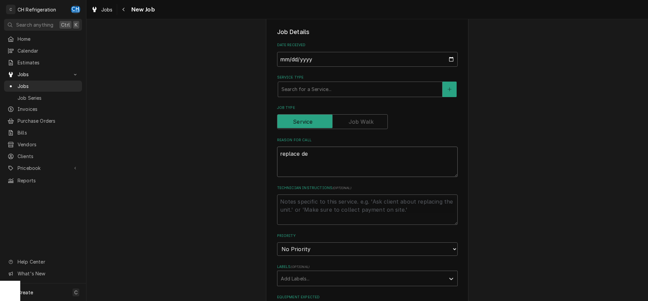
type textarea "replace def"
type textarea "x"
type textarea "replace defro"
type textarea "x"
type textarea "replace defrost"
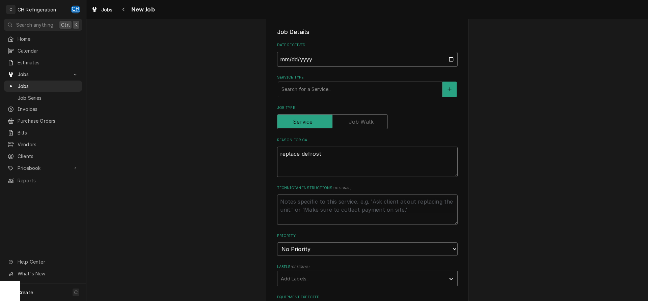
type textarea "x"
type textarea "replace defrost"
type textarea "x"
type textarea "replace defrost c"
type textarea "x"
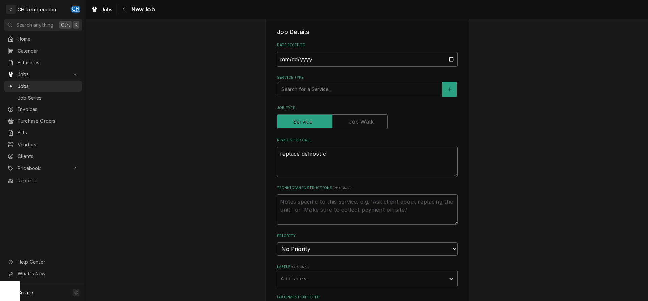
type textarea "replace defrost cl"
type textarea "x"
type textarea "replace defrost clo"
type textarea "x"
type textarea "replace defrost cloc"
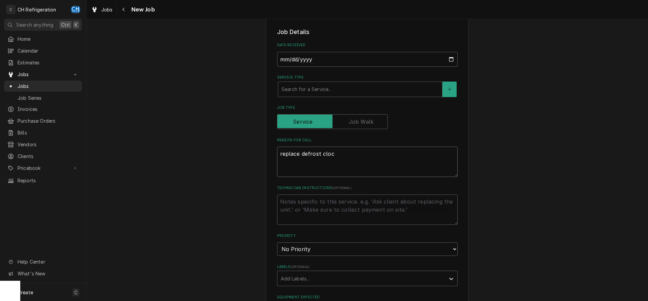
type textarea "x"
type textarea "replace defrost clock"
type textarea "x"
type textarea "replace defrost clock"
type textarea "x"
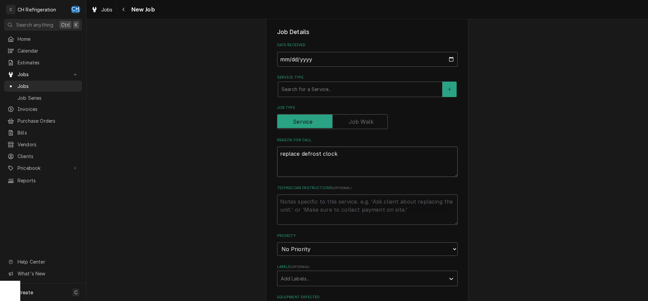
type textarea "replace defrost clock f"
type textarea "x"
type textarea "replace defrost clock fo"
type textarea "x"
type textarea "replace defrost clock for"
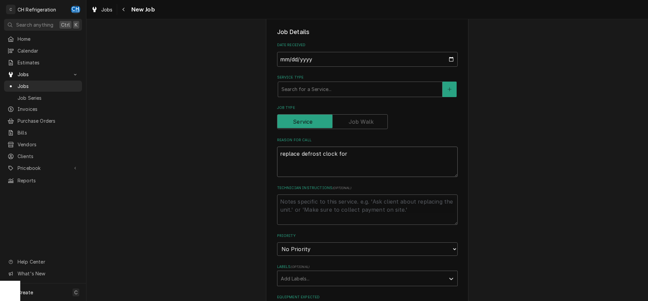
type textarea "x"
type textarea "replace defrost clock for"
type textarea "x"
type textarea "replace defrost clock for w"
type textarea "x"
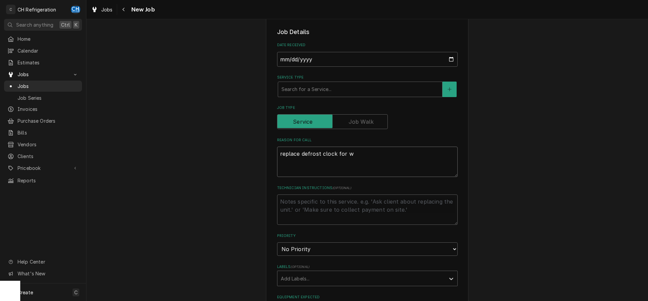
type textarea "replace defrost clock for wa"
type textarea "x"
type textarea "replace defrost clock for wal"
type textarea "x"
type textarea "replace defrost clock for walk"
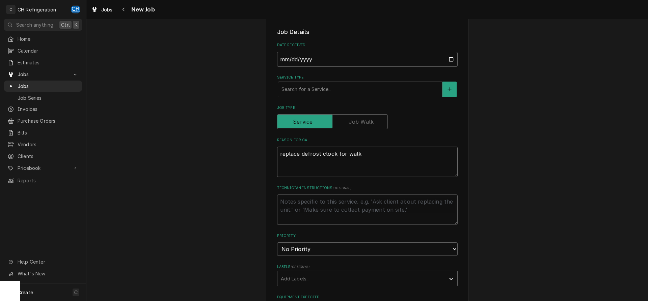
type textarea "x"
type textarea "replace defrost clock for walk-"
type textarea "x"
type textarea "replace defrost clock for walk-i"
type textarea "x"
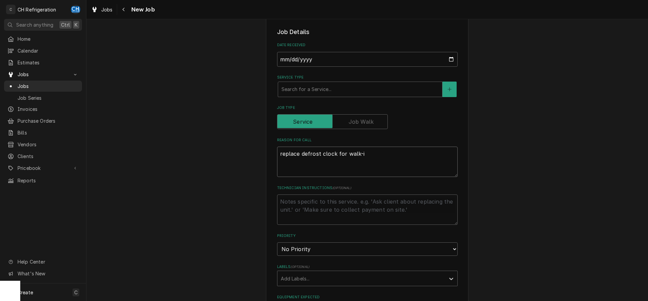
type textarea "replace defrost clock for walk-in"
type textarea "x"
type textarea "replace defrost clock for walk-in"
type textarea "x"
type textarea "replace defrost clock for walk-in f"
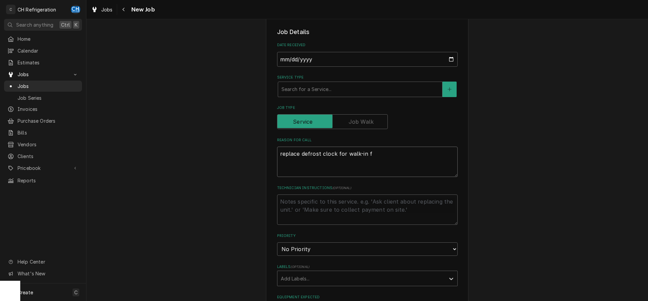
type textarea "x"
type textarea "replace defrost clock for walk-in fr"
type textarea "x"
type textarea "replace defrost clock for walk-in fre"
type textarea "x"
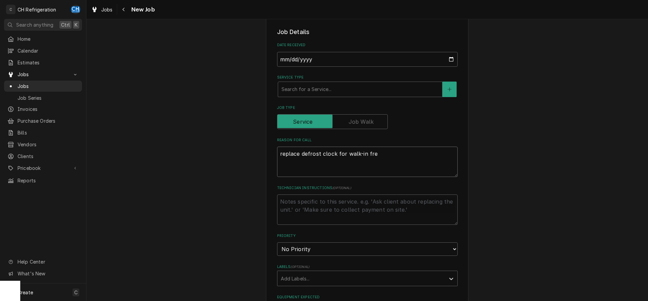
type textarea "replace defrost clock for walk-in free"
type textarea "x"
type textarea "replace defrost clock for walk-in freez"
type textarea "x"
type textarea "replace defrost clock for walk-in freeze"
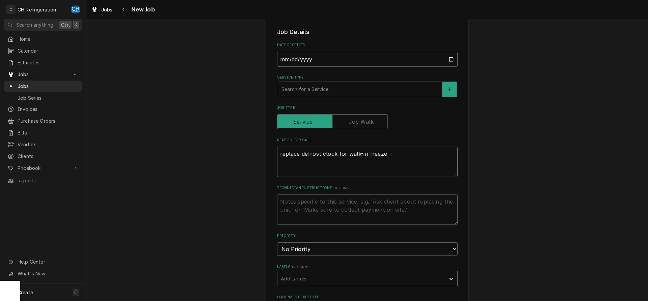
type textarea "x"
type textarea "replace defrost clock for walk-in freezer"
type textarea "x"
type textarea "replace defrost clock for walk-in freezer"
type textarea "x"
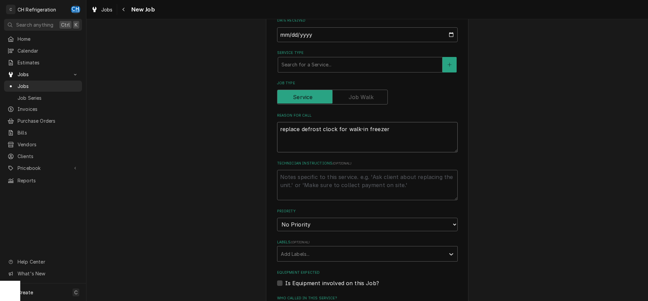
scroll to position [168, 0]
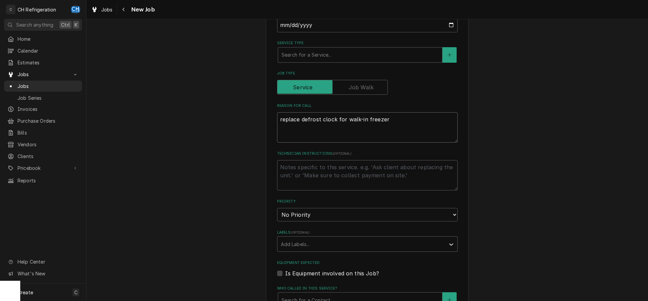
type textarea "replace defrost clock for walk-in freezer"
click at [371, 65] on fieldset "Job Details Date Received 2025-08-28 Service Type Search for a Service... Job T…" at bounding box center [367, 238] width 181 height 491
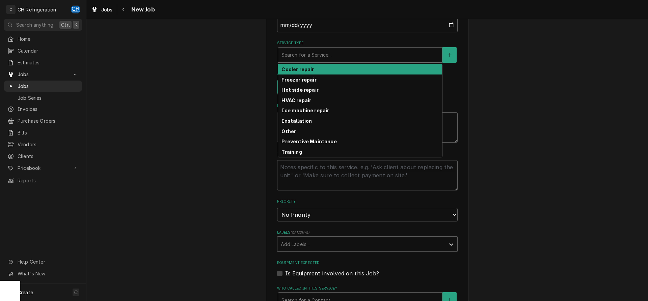
click at [369, 53] on div "Service Type" at bounding box center [360, 55] width 157 height 12
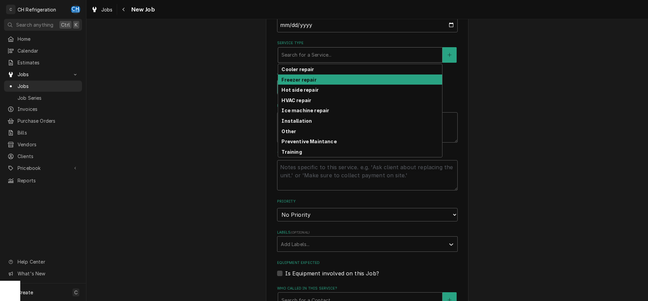
click at [342, 82] on div "Freezer repair" at bounding box center [360, 80] width 164 height 10
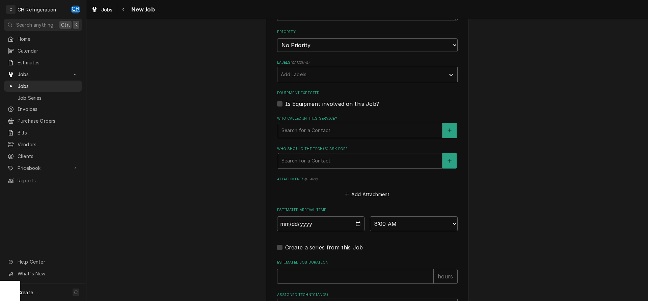
scroll to position [386, 0]
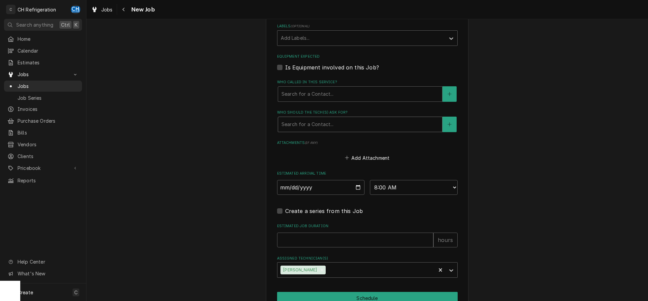
click at [354, 123] on div "Who should the tech(s) ask for?" at bounding box center [360, 124] width 157 height 12
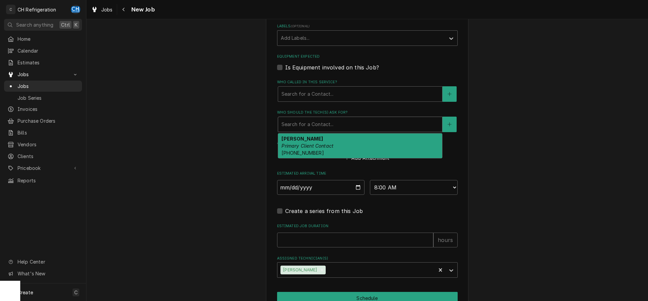
click at [350, 149] on div "Joel Primary Client Contact (818) 383-5319" at bounding box center [360, 146] width 164 height 25
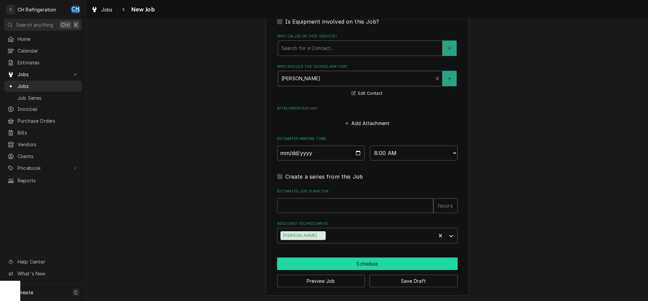
click at [374, 264] on button "Schedule" at bounding box center [367, 264] width 181 height 12
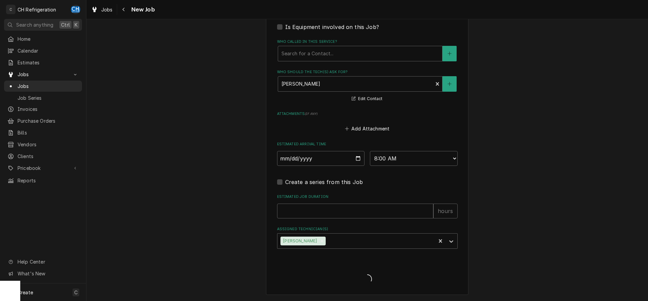
scroll to position [426, 0]
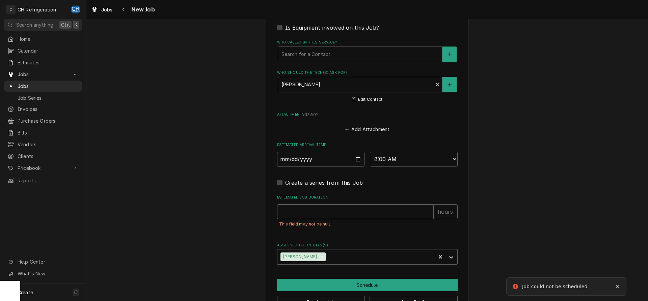
click at [333, 212] on input "Estimated Job Duration" at bounding box center [355, 212] width 156 height 15
type textarea "x"
type input "2"
type textarea "x"
type input "2"
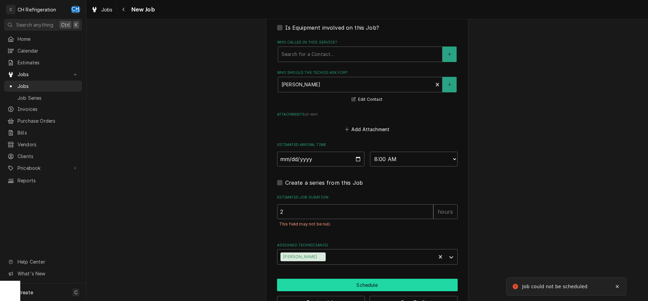
click at [368, 282] on button "Schedule" at bounding box center [367, 285] width 181 height 12
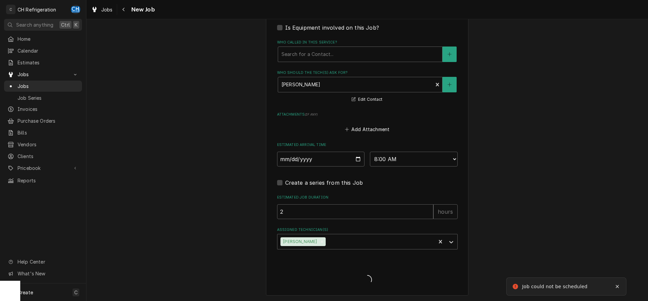
type textarea "x"
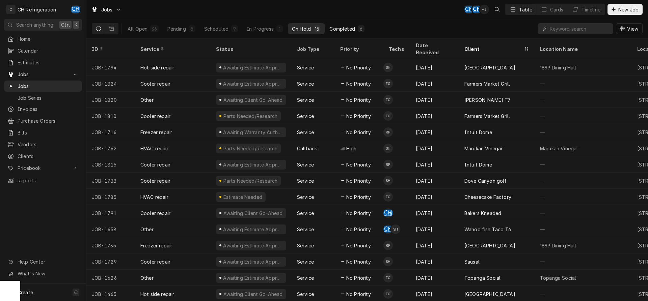
click at [343, 23] on button "Completed 6" at bounding box center [346, 28] width 43 height 11
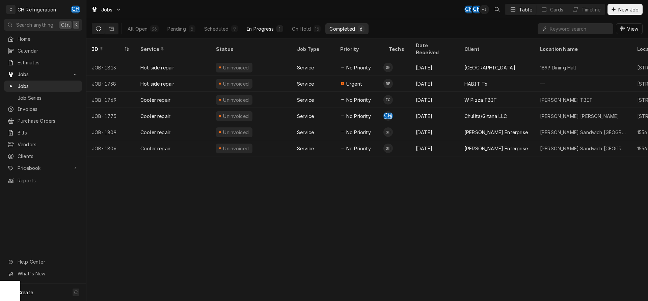
click at [262, 28] on div "In Progress" at bounding box center [260, 28] width 27 height 7
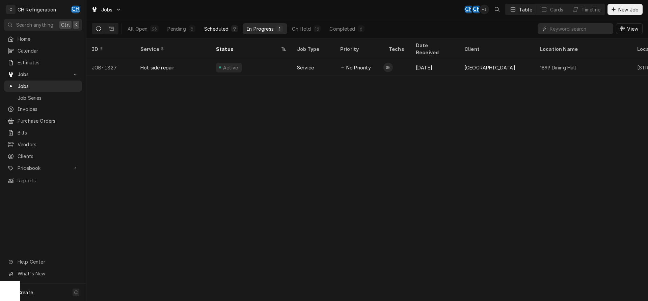
click at [220, 30] on div "Scheduled" at bounding box center [216, 28] width 24 height 7
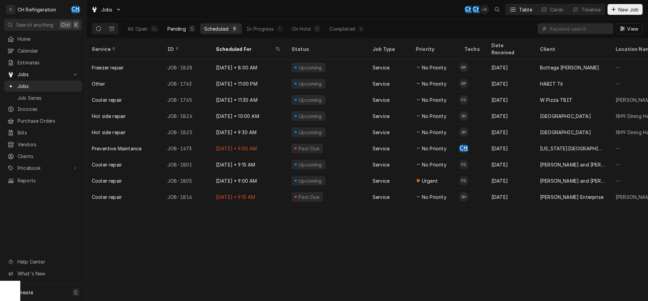
click at [185, 28] on div "Pending" at bounding box center [176, 28] width 19 height 7
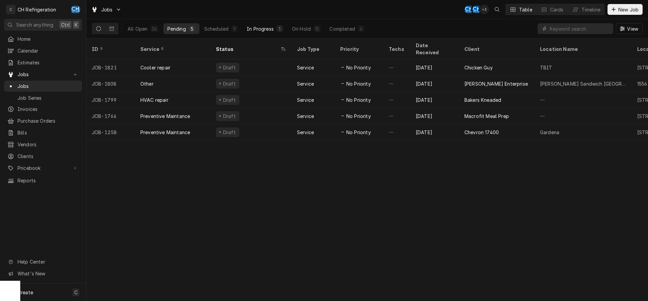
click at [254, 26] on div "In Progress" at bounding box center [260, 28] width 27 height 7
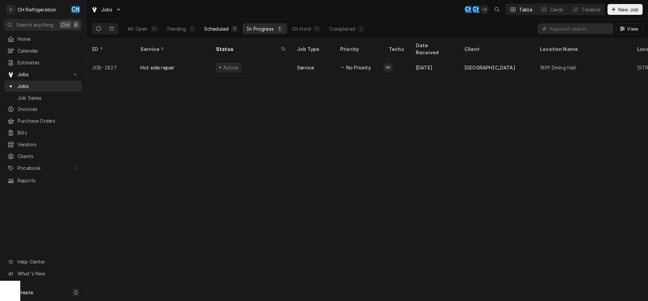
click at [223, 28] on div "Scheduled" at bounding box center [216, 28] width 24 height 7
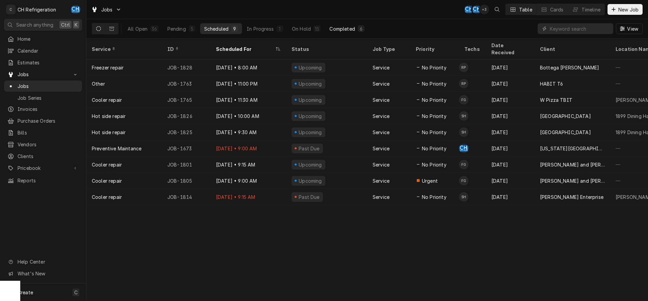
click at [349, 26] on div "Completed" at bounding box center [341, 28] width 25 height 7
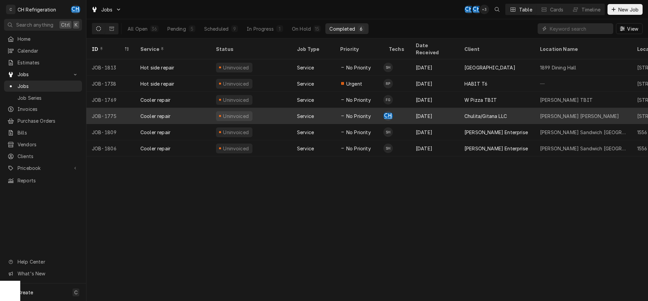
click at [497, 112] on div "Chulita/Gitana LLC" at bounding box center [497, 116] width 76 height 16
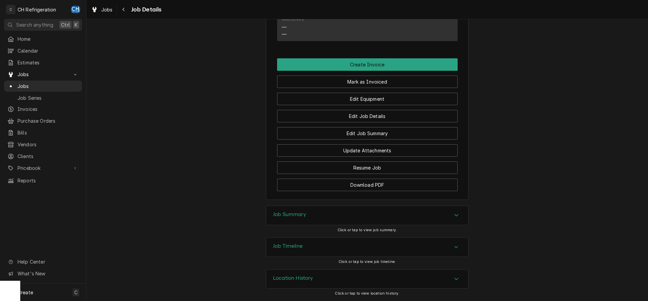
click at [321, 216] on div "Job Summary" at bounding box center [367, 215] width 202 height 19
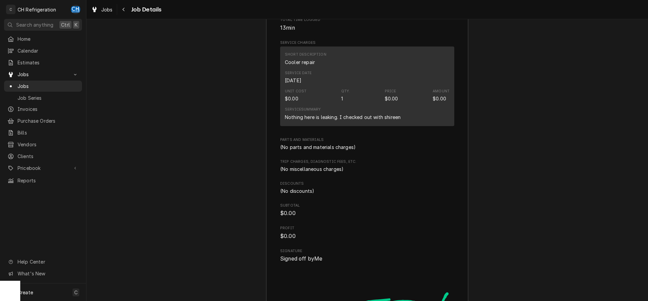
scroll to position [905, 0]
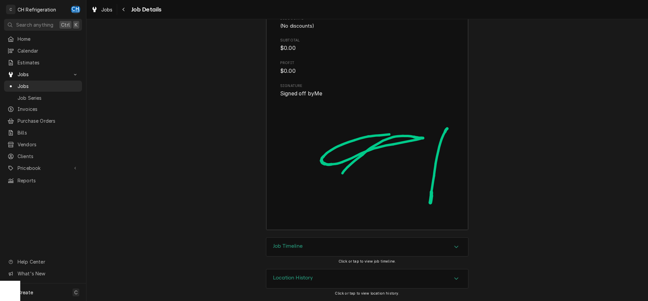
drag, startPoint x: 384, startPoint y: 243, endPoint x: 411, endPoint y: 239, distance: 27.4
click at [385, 243] on div "Job Timeline" at bounding box center [367, 247] width 202 height 19
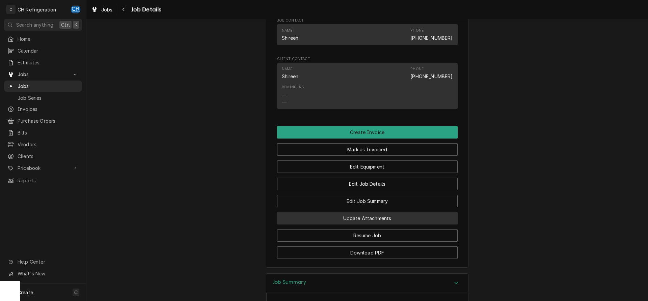
scroll to position [448, 0]
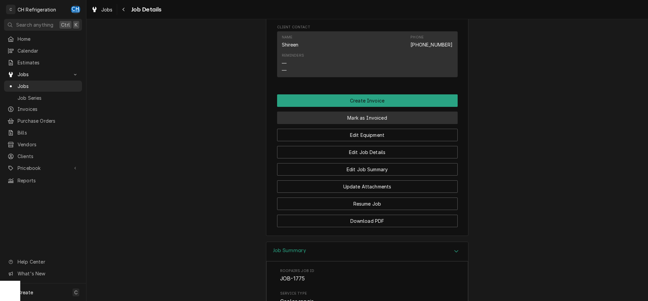
click at [373, 124] on button "Mark as Invoiced" at bounding box center [367, 118] width 181 height 12
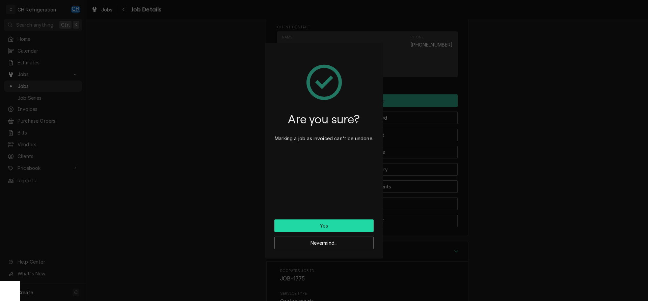
click at [327, 226] on button "Yes" at bounding box center [323, 226] width 99 height 12
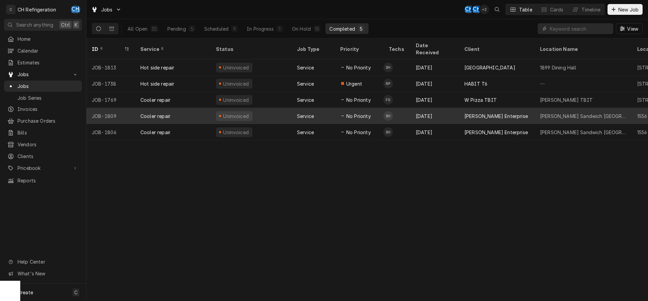
click at [513, 108] on div "[PERSON_NAME] Enterprise" at bounding box center [497, 116] width 76 height 16
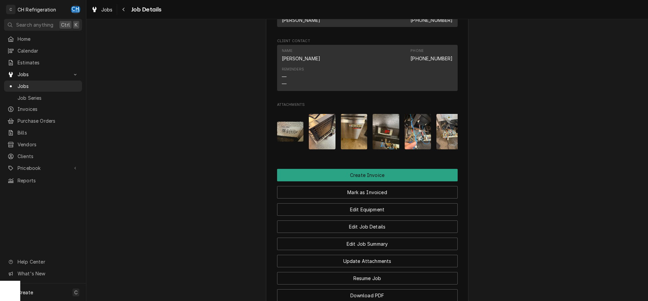
scroll to position [593, 0]
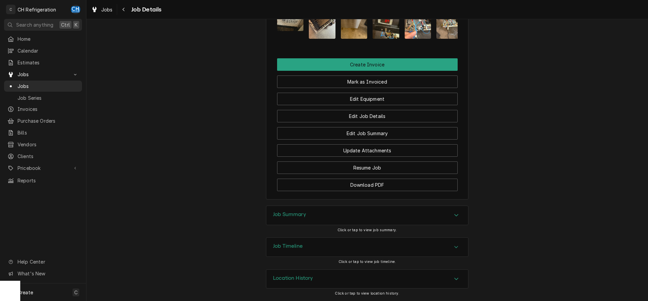
click at [293, 213] on h3 "Job Summary" at bounding box center [289, 215] width 33 height 6
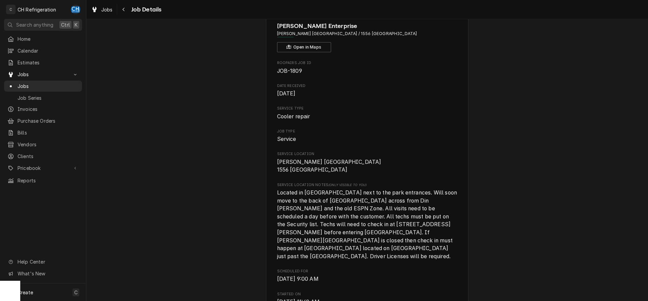
scroll to position [0, 0]
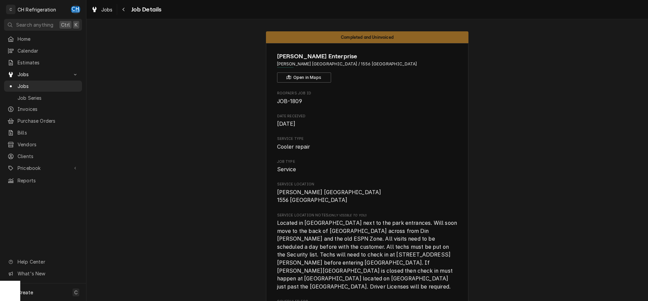
drag, startPoint x: 408, startPoint y: 66, endPoint x: 327, endPoint y: 65, distance: 81.4
click at [327, 65] on span "Earl Sandwich Anaheim / 1556 Disneyland Dr, Anaheim, CA 92802" at bounding box center [367, 64] width 181 height 6
copy span "1556 [GEOGRAPHIC_DATA]"
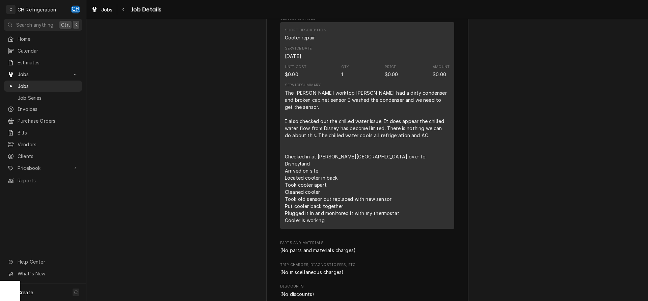
scroll to position [861, 0]
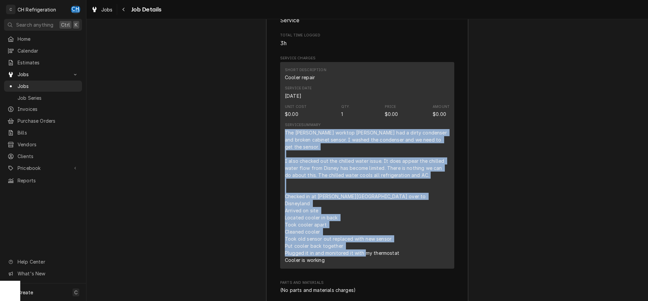
drag, startPoint x: 283, startPoint y: 131, endPoint x: 415, endPoint y: 251, distance: 178.5
click at [415, 251] on div "Short Description Cooler repair Service Date Aug 26, 2025 Unit Cost $0.00 Qty. …" at bounding box center [367, 165] width 174 height 207
copy div "The earl worktop cooler had a dirty condenser and broken cabinet sensor. I wash…"
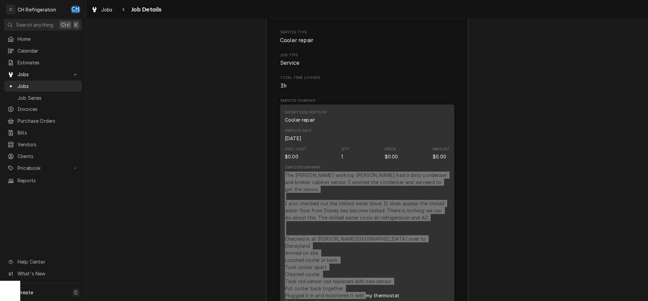
scroll to position [826, 0]
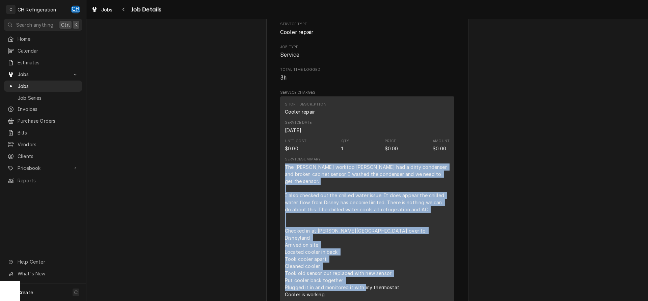
click at [359, 203] on div "The earl worktop cooler had a dirty condenser and broken cabinet sensor. I wash…" at bounding box center [367, 231] width 165 height 135
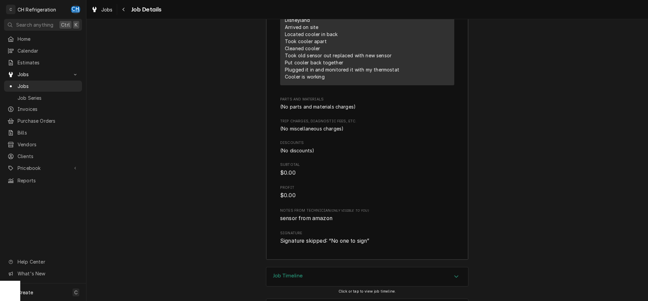
scroll to position [1060, 0]
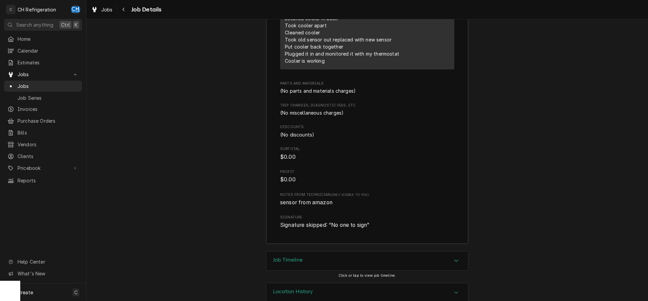
click at [302, 257] on h3 "Job Timeline" at bounding box center [288, 260] width 30 height 6
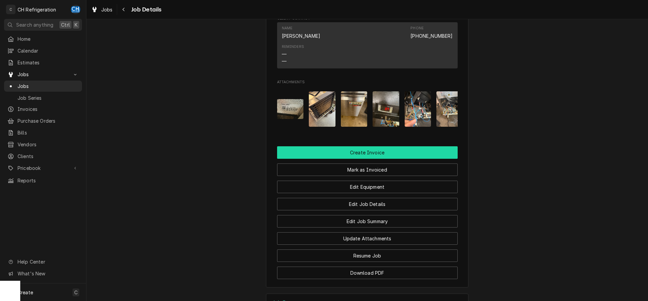
scroll to position [471, 0]
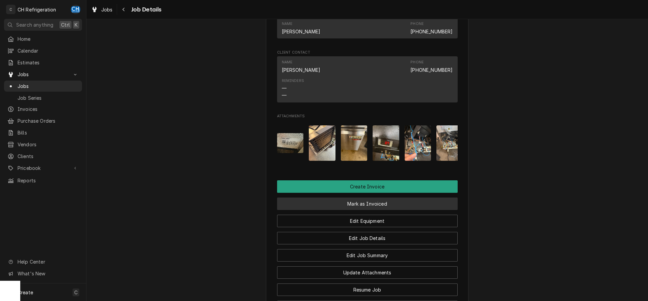
click at [350, 206] on button "Mark as Invoiced" at bounding box center [367, 204] width 181 height 12
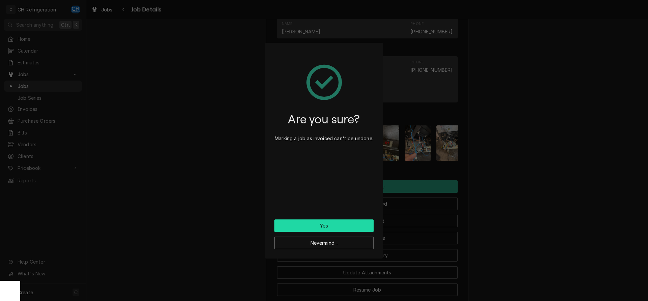
click at [340, 228] on button "Yes" at bounding box center [323, 226] width 99 height 12
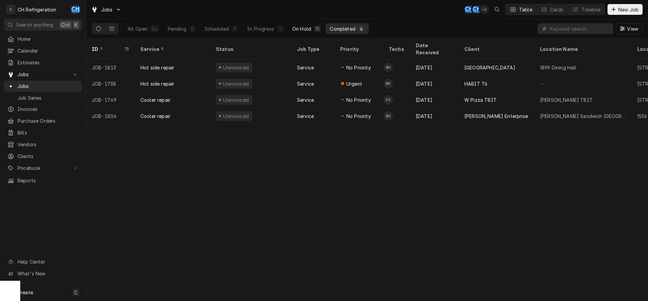
click at [304, 25] on div "On Hold" at bounding box center [301, 28] width 19 height 7
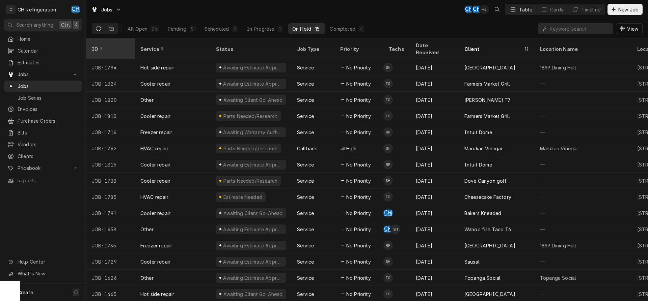
click at [116, 46] on div "ID" at bounding box center [110, 49] width 36 height 7
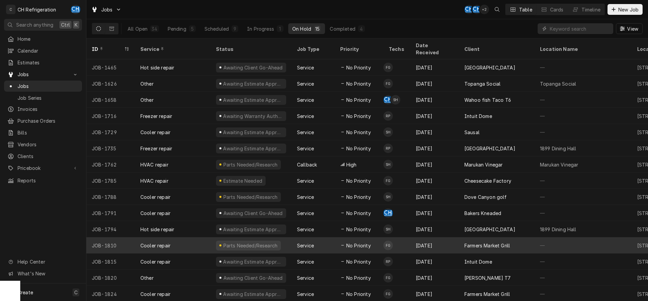
click at [408, 239] on td "FG" at bounding box center [396, 246] width 27 height 16
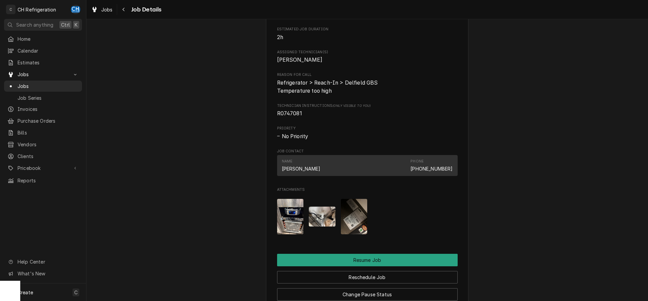
scroll to position [617, 0]
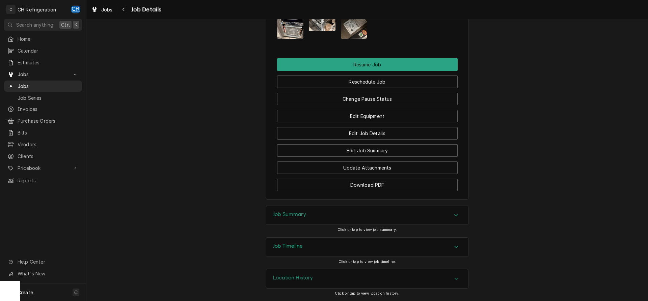
click at [430, 215] on div "Job Summary" at bounding box center [367, 215] width 202 height 19
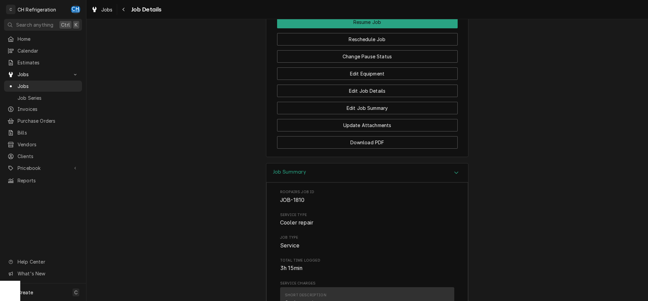
scroll to position [479, 0]
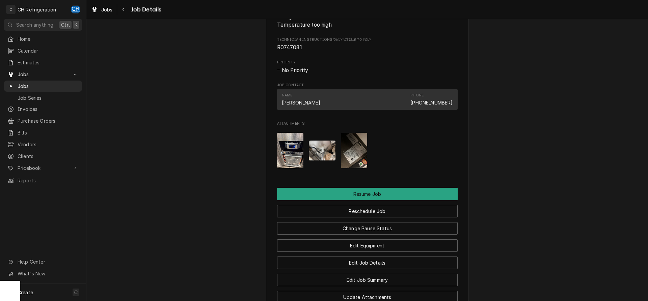
click at [355, 164] on img "Attachments" at bounding box center [354, 150] width 27 height 35
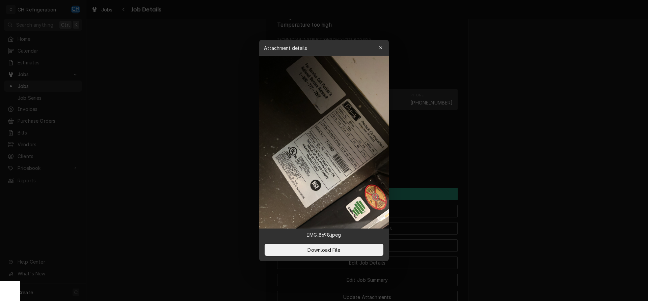
click at [551, 168] on div at bounding box center [324, 150] width 648 height 301
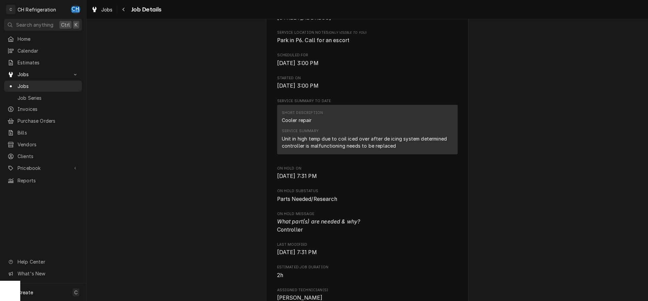
scroll to position [0, 0]
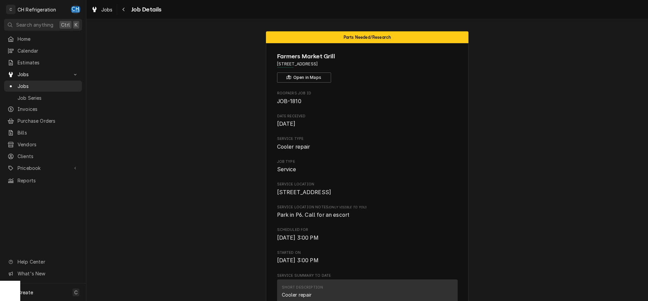
drag, startPoint x: 356, startPoint y: 65, endPoint x: 283, endPoint y: 64, distance: 73.3
copy span "[STREET_ADDRESS]"
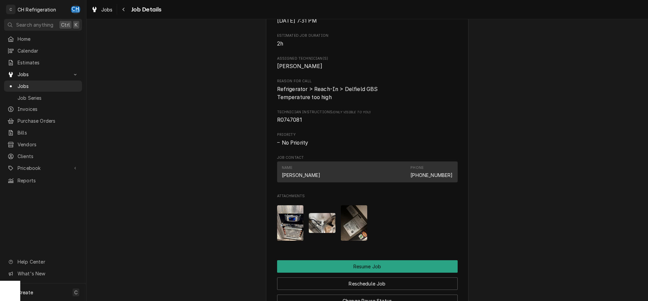
scroll to position [381, 0]
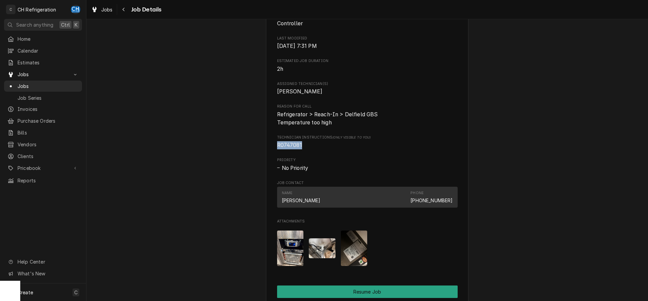
drag, startPoint x: 312, startPoint y: 158, endPoint x: 268, endPoint y: 153, distance: 44.8
click at [268, 153] on div "Farmers Market Grill 1 World Way, Los Angeles, CA 90045 Open in Maps Roopairs J…" at bounding box center [367, 45] width 203 height 766
copy span "R0747081"
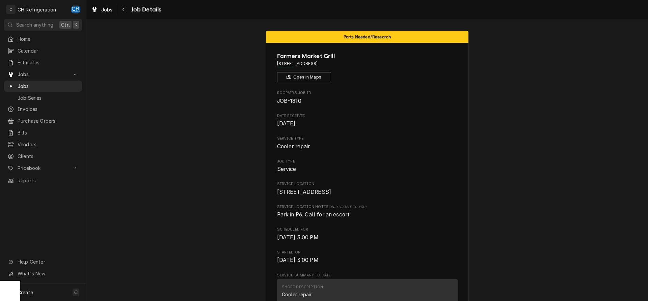
scroll to position [0, 0]
drag, startPoint x: 301, startPoint y: 100, endPoint x: 258, endPoint y: 100, distance: 42.9
copy span "JOB-1810"
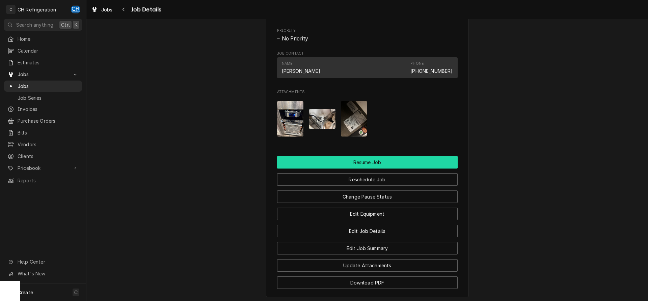
scroll to position [516, 0]
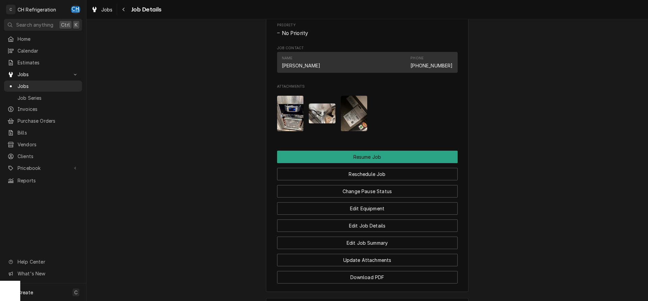
click at [351, 127] on img "Attachments" at bounding box center [354, 113] width 27 height 35
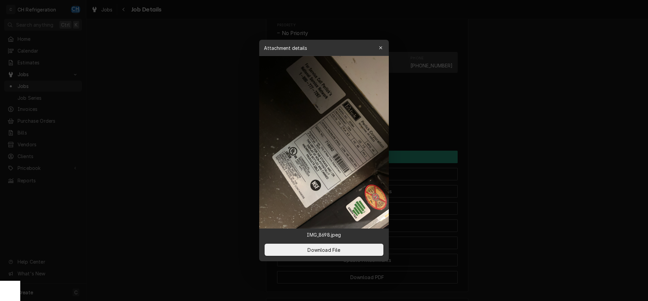
click at [526, 149] on div at bounding box center [324, 150] width 648 height 301
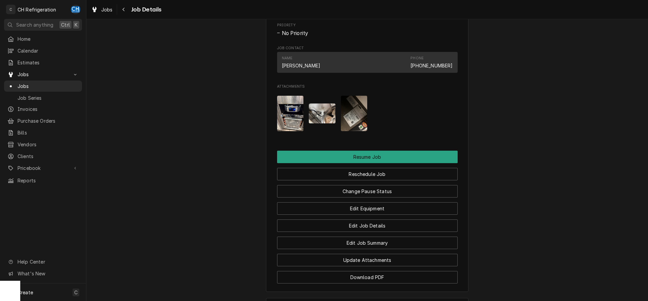
scroll to position [482, 0]
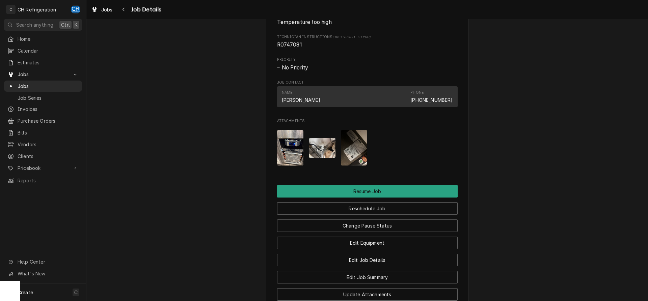
click at [352, 158] on img "Attachments" at bounding box center [354, 147] width 27 height 35
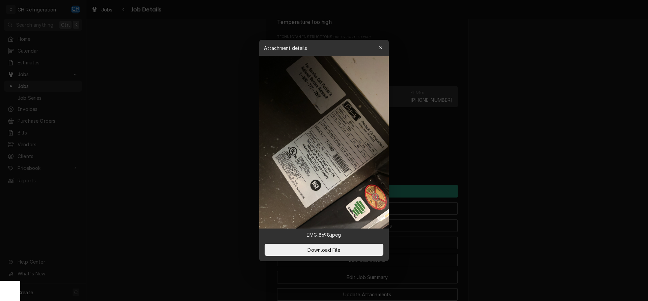
click at [564, 154] on div at bounding box center [324, 150] width 648 height 301
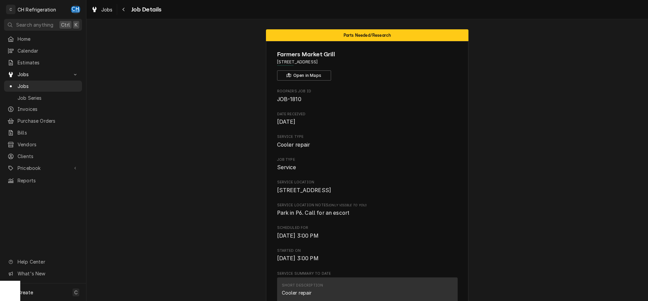
scroll to position [0, 0]
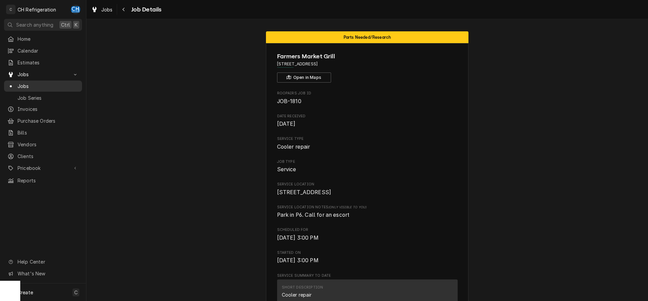
click at [49, 84] on span "Jobs" at bounding box center [48, 86] width 61 height 7
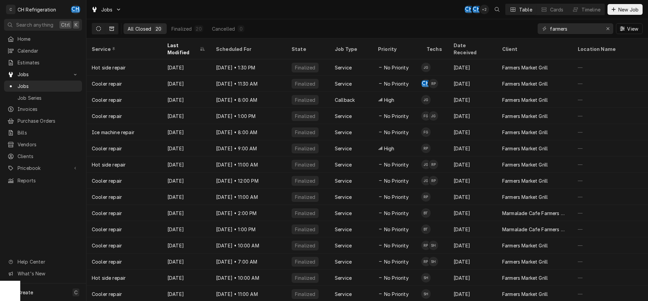
click at [99, 27] on icon "Dynamic Content Wrapper" at bounding box center [98, 28] width 5 height 5
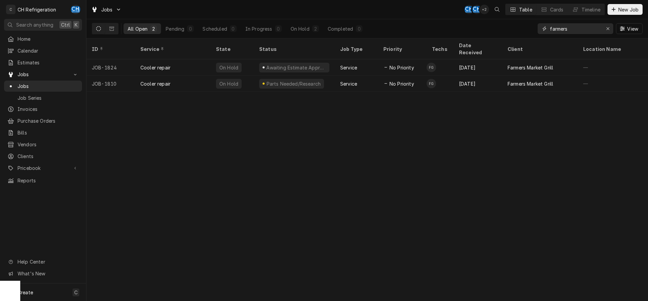
drag, startPoint x: 574, startPoint y: 25, endPoint x: 514, endPoint y: 18, distance: 60.2
click at [550, 23] on input "farmers" at bounding box center [575, 28] width 51 height 11
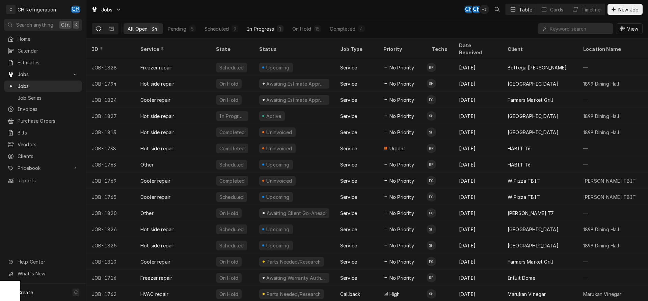
click at [277, 28] on div "1" at bounding box center [280, 28] width 7 height 7
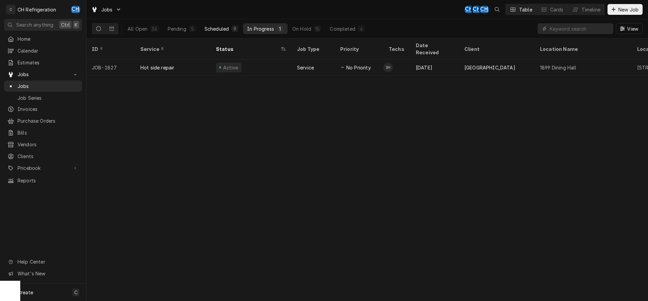
click at [212, 30] on div "Scheduled" at bounding box center [217, 28] width 24 height 7
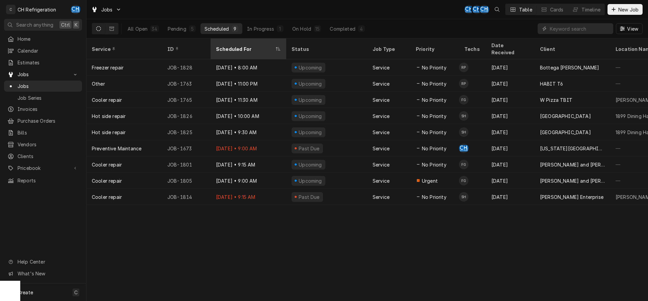
click at [231, 46] on div "Scheduled For" at bounding box center [245, 49] width 58 height 7
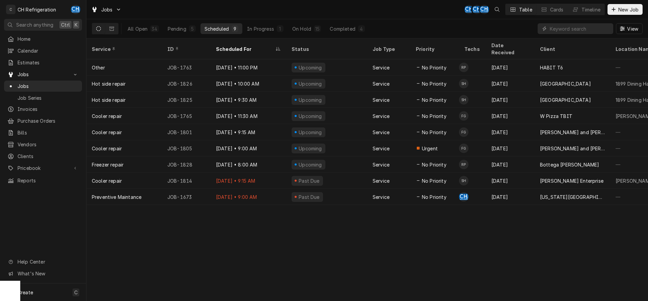
click at [231, 46] on div "Scheduled For" at bounding box center [245, 49] width 58 height 7
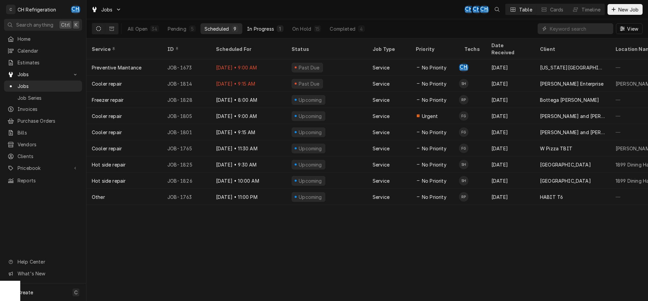
click at [264, 25] on button "In Progress 1" at bounding box center [265, 28] width 45 height 11
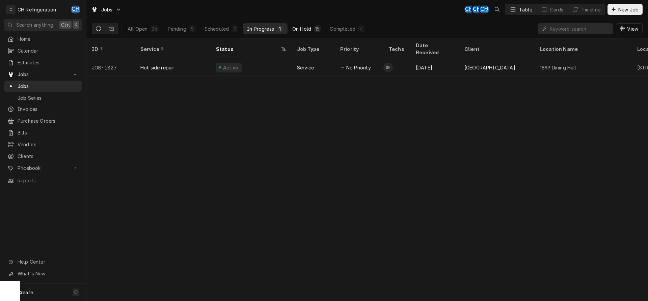
click at [316, 31] on div "15" at bounding box center [317, 28] width 4 height 7
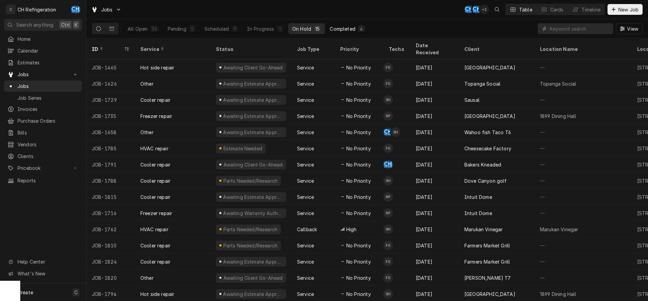
click at [342, 24] on button "Completed 4" at bounding box center [347, 28] width 43 height 11
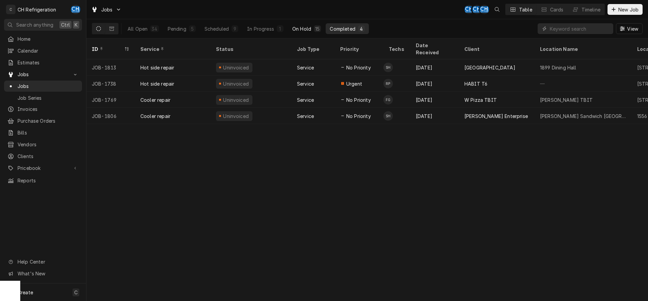
click at [310, 29] on div "On Hold" at bounding box center [301, 28] width 19 height 7
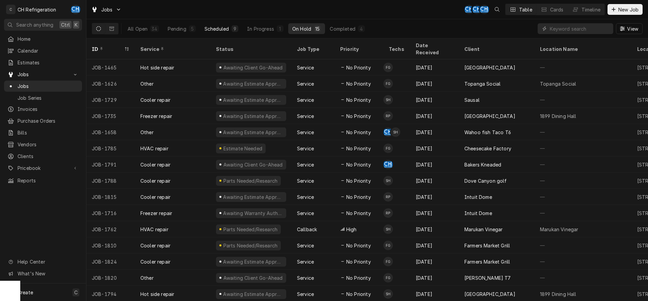
click at [231, 32] on button "Scheduled 9" at bounding box center [222, 28] width 42 height 11
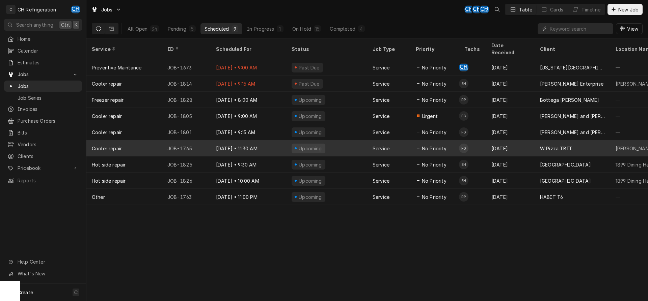
click at [494, 140] on div "Aug 20" at bounding box center [510, 148] width 49 height 16
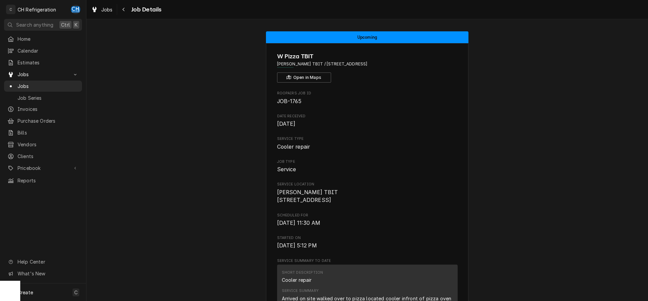
click at [54, 84] on span "Jobs" at bounding box center [48, 86] width 61 height 7
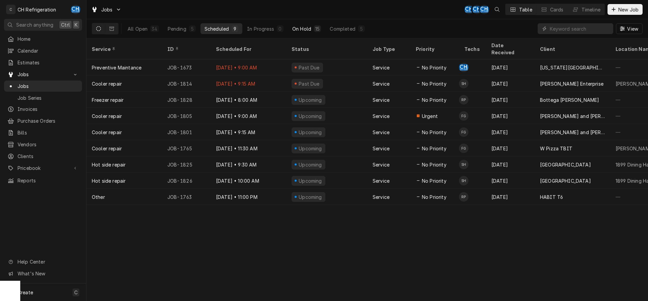
click at [314, 31] on div "15" at bounding box center [317, 28] width 7 height 7
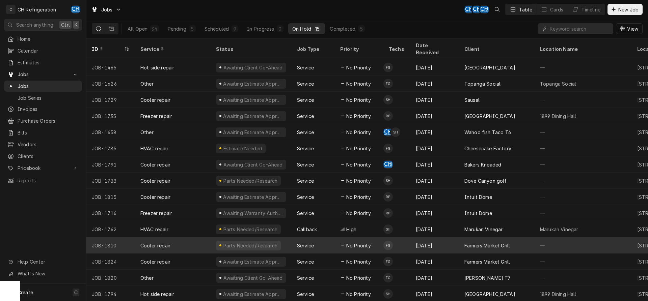
click at [323, 238] on div "Service" at bounding box center [313, 246] width 43 height 16
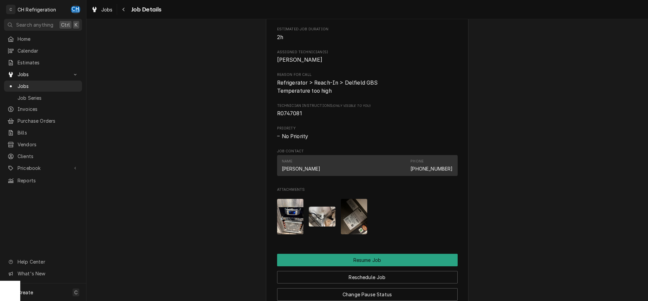
scroll to position [617, 0]
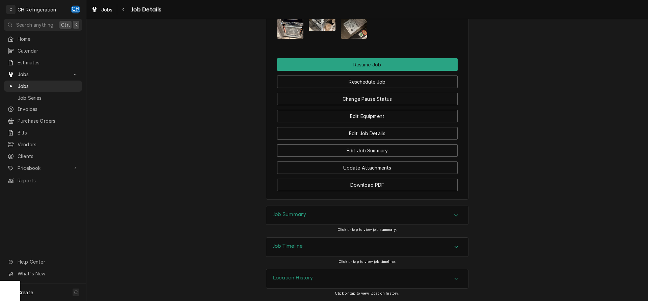
click at [456, 214] on icon "Accordion Header" at bounding box center [456, 215] width 5 height 5
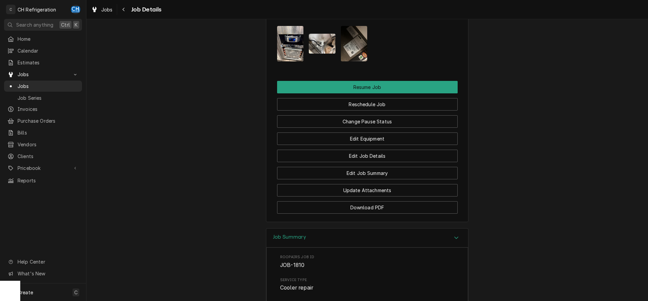
scroll to position [588, 0]
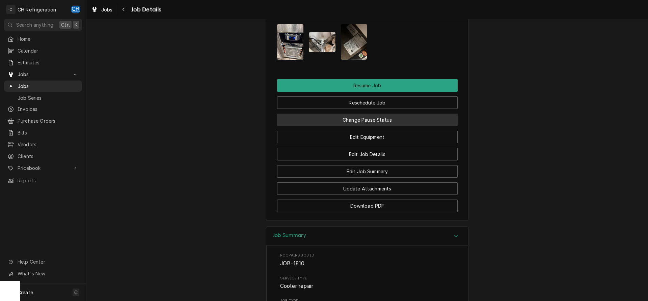
click at [397, 126] on button "Change Pause Status" at bounding box center [367, 120] width 181 height 12
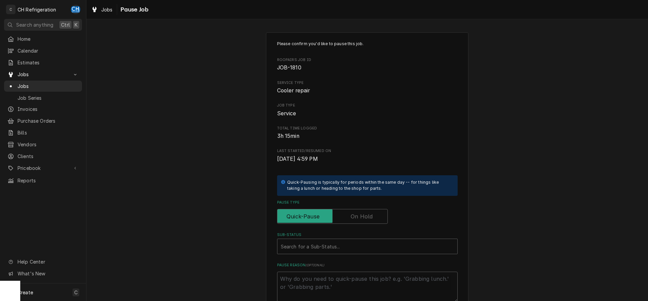
click at [367, 213] on label "Pause Type" at bounding box center [332, 216] width 111 height 15
click at [367, 213] on input "Pause Type" at bounding box center [332, 216] width 105 height 15
checkbox input "true"
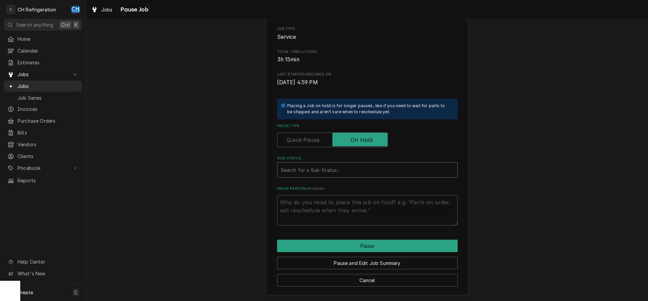
click at [407, 160] on label "Sub-Status" at bounding box center [367, 158] width 181 height 5
click at [406, 169] on div "Sub-Status" at bounding box center [367, 170] width 173 height 12
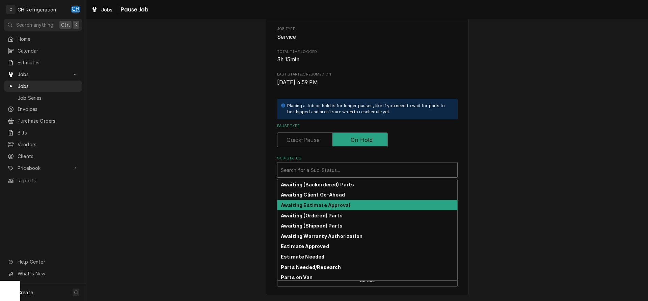
click at [377, 204] on div "Awaiting Estimate Approval" at bounding box center [367, 205] width 180 height 10
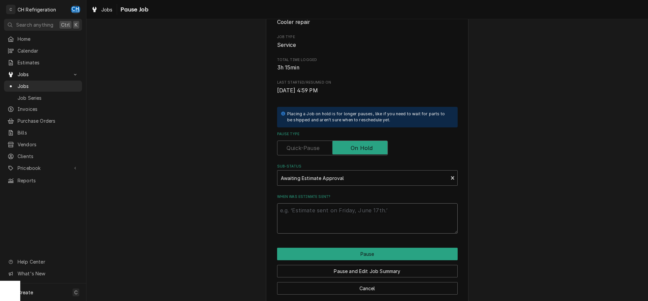
click at [365, 218] on textarea "When was estimate sent?" at bounding box center [367, 219] width 181 height 30
type textarea "x"
type textarea "8"
type textarea "x"
type textarea "8/"
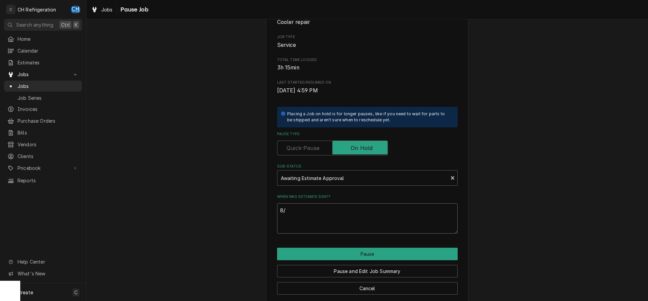
type textarea "x"
type textarea "8/2"
type textarea "x"
type textarea "8/28"
type textarea "x"
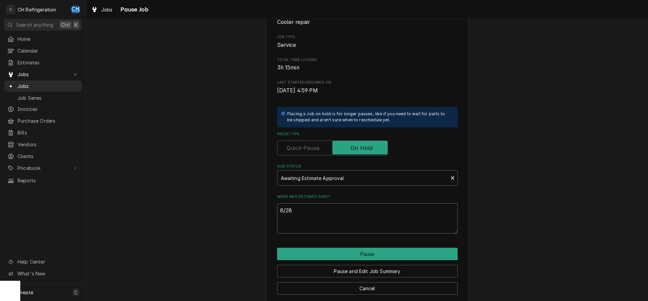
type textarea "8/28"
type textarea "x"
type textarea "8/28 p"
type textarea "x"
type textarea "8/28 p1"
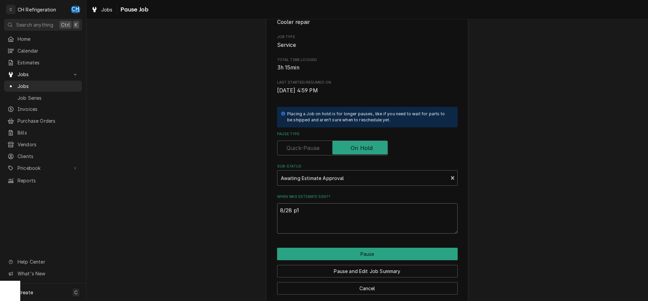
type textarea "x"
type textarea "8/28 p15"
type textarea "x"
type textarea "8/28 p151"
type textarea "x"
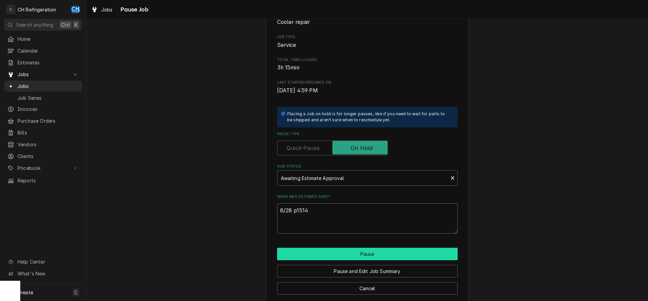
type textarea "8/28 p1514"
click at [342, 259] on button "Pause" at bounding box center [367, 254] width 181 height 12
type textarea "x"
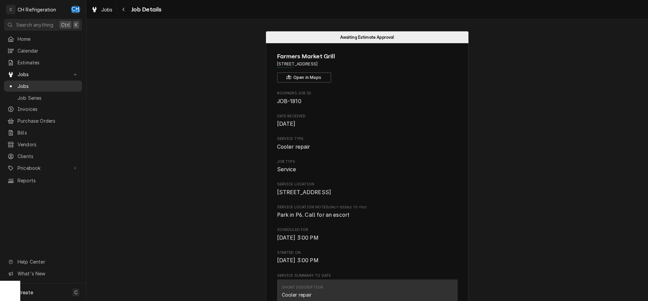
click at [46, 83] on span "Jobs" at bounding box center [48, 86] width 61 height 7
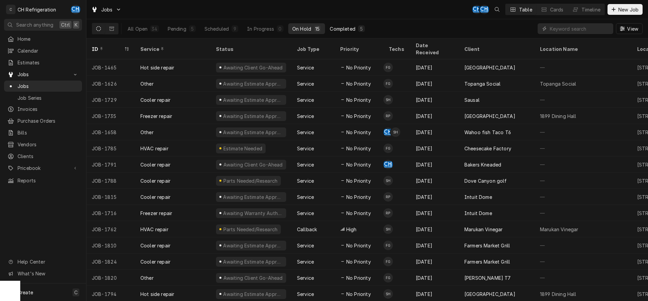
click at [356, 32] on button "Completed 5" at bounding box center [347, 28] width 43 height 11
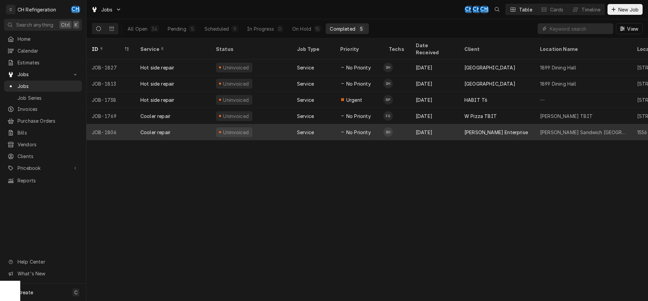
click at [506, 126] on div "[PERSON_NAME] Enterprise" at bounding box center [497, 132] width 76 height 16
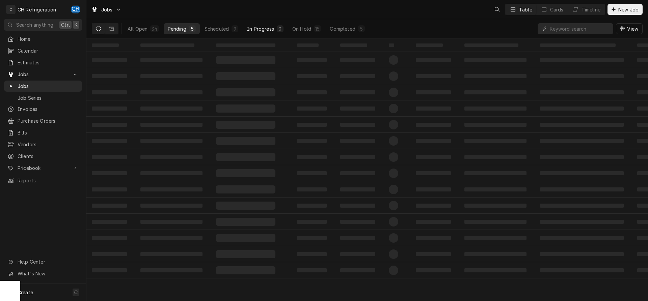
drag, startPoint x: 220, startPoint y: 27, endPoint x: 265, endPoint y: 33, distance: 45.9
click at [220, 27] on div "Scheduled" at bounding box center [217, 28] width 24 height 7
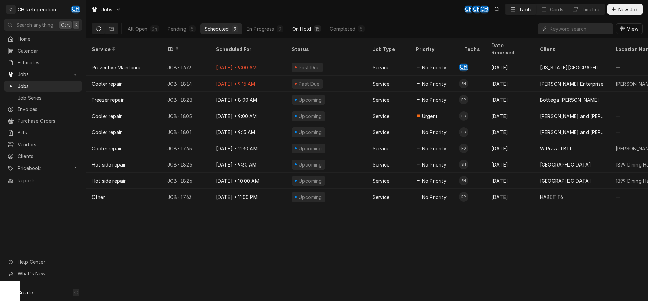
click at [303, 26] on div "On Hold" at bounding box center [301, 28] width 19 height 7
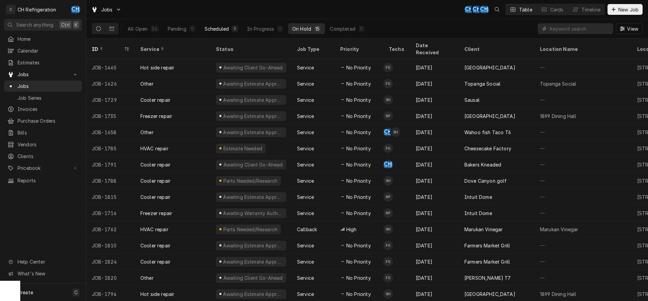
click at [226, 27] on div "Scheduled" at bounding box center [217, 28] width 24 height 7
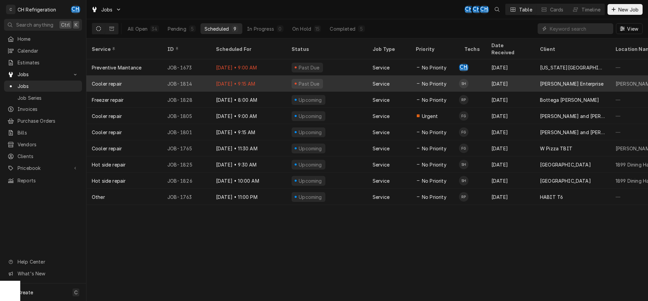
click at [279, 76] on div "Aug 28 • 9:15 AM" at bounding box center [249, 84] width 76 height 16
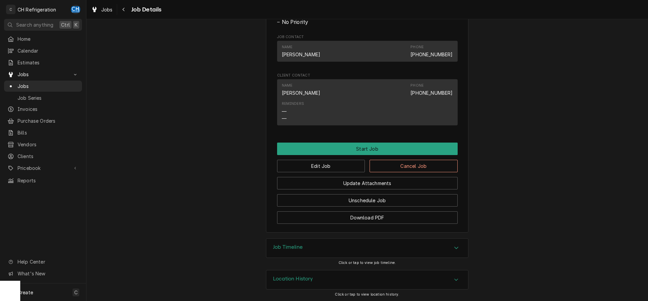
scroll to position [426, 0]
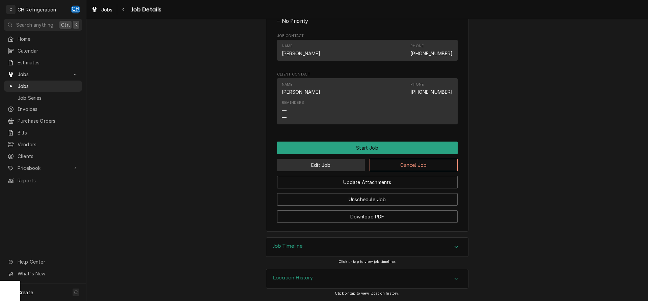
click at [326, 167] on button "Edit Job" at bounding box center [321, 165] width 88 height 12
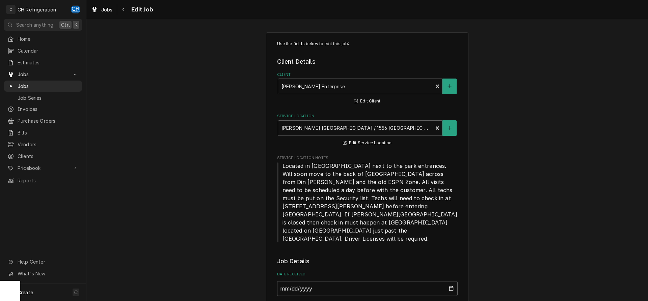
type textarea "x"
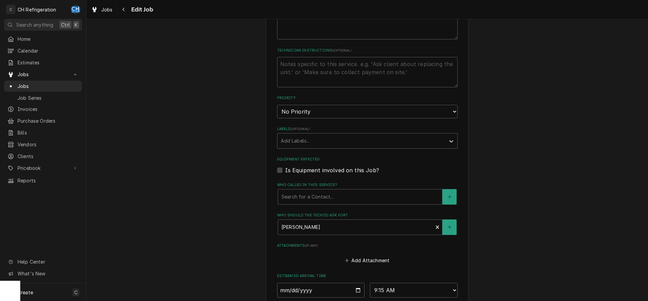
scroll to position [482, 0]
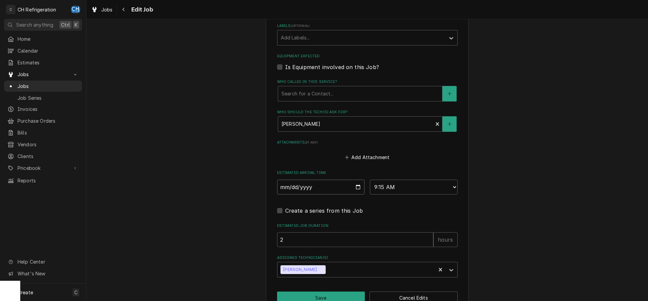
click at [355, 180] on input "[DATE]" at bounding box center [321, 187] width 88 height 15
type input "[DATE]"
type textarea "x"
click at [370, 180] on select "AM / PM 6:00 AM 6:15 AM 6:30 AM 6:45 AM 7:00 AM 7:15 AM 7:30 AM 7:45 AM 8:00 AM…" at bounding box center [414, 187] width 88 height 15
drag, startPoint x: 425, startPoint y: 171, endPoint x: 527, endPoint y: 187, distance: 103.5
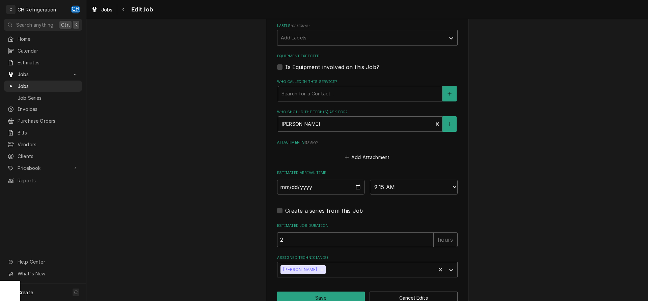
click at [370, 180] on select "AM / PM 6:00 AM 6:15 AM 6:30 AM 6:45 AM 7:00 AM 7:15 AM 7:30 AM 7:45 AM 8:00 AM…" at bounding box center [414, 187] width 88 height 15
select select "09:00:00"
click option "9:00 AM" at bounding box center [0, 0] width 0 height 0
click at [324, 292] on button "Save" at bounding box center [321, 298] width 88 height 12
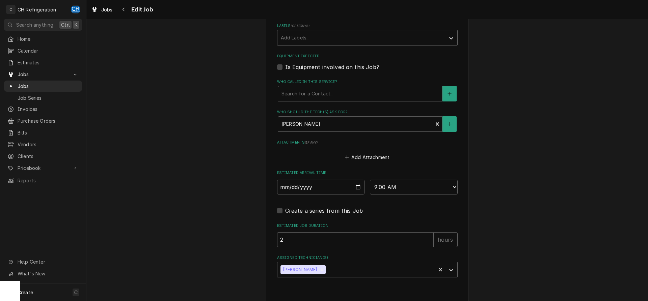
type textarea "x"
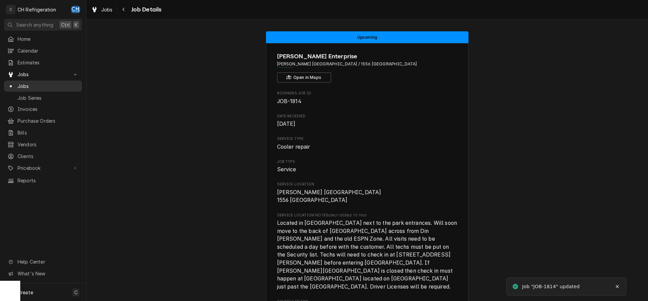
click at [48, 83] on span "Jobs" at bounding box center [48, 86] width 61 height 7
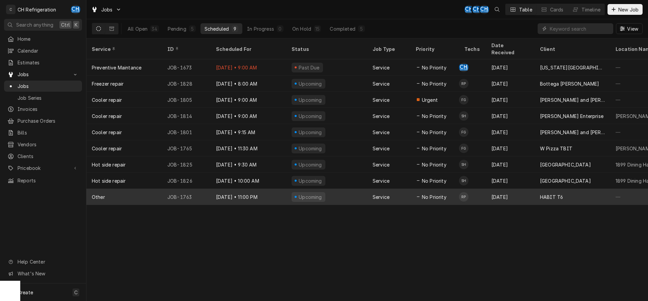
click at [402, 189] on div "Service" at bounding box center [388, 197] width 43 height 16
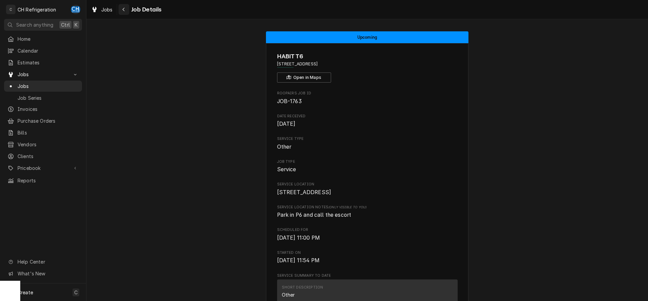
click at [127, 10] on div "Navigate back" at bounding box center [124, 9] width 7 height 7
